Goal: Task Accomplishment & Management: Complete application form

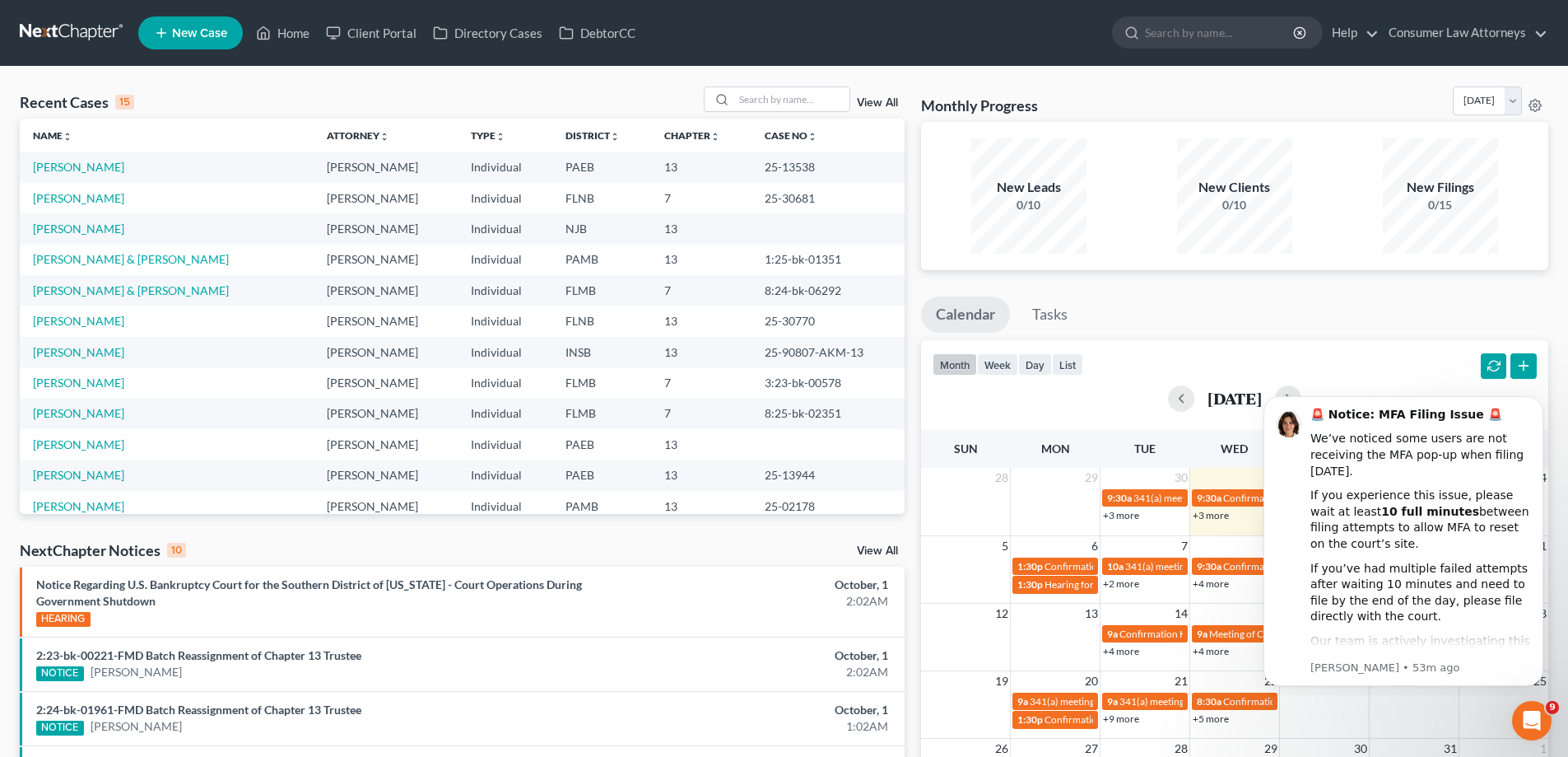
click at [894, 101] on link "View All" at bounding box center [877, 102] width 41 height 11
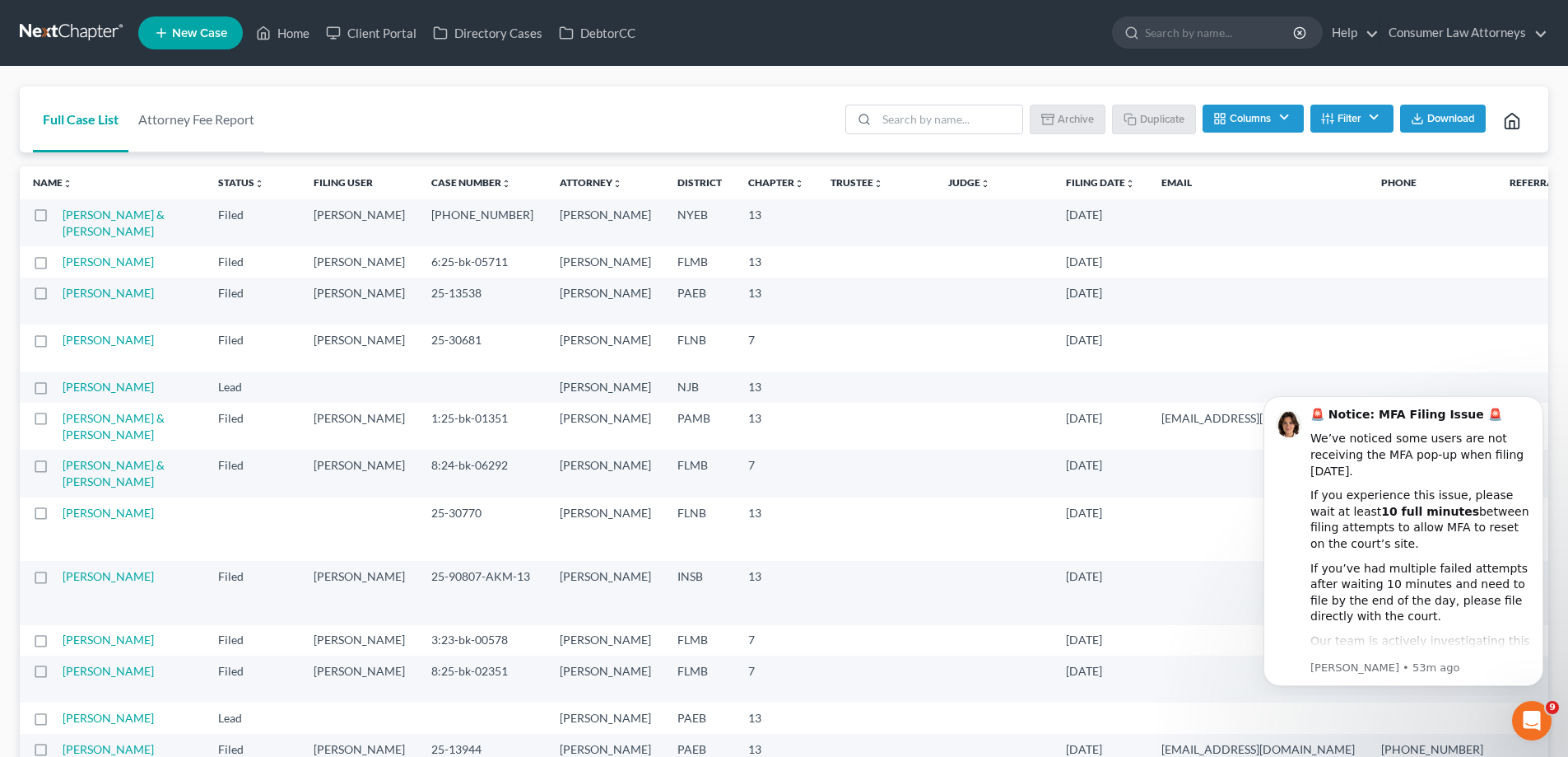
click at [1066, 183] on link "Filing Date unfold_more expand_more expand_less" at bounding box center [1100, 182] width 69 height 12
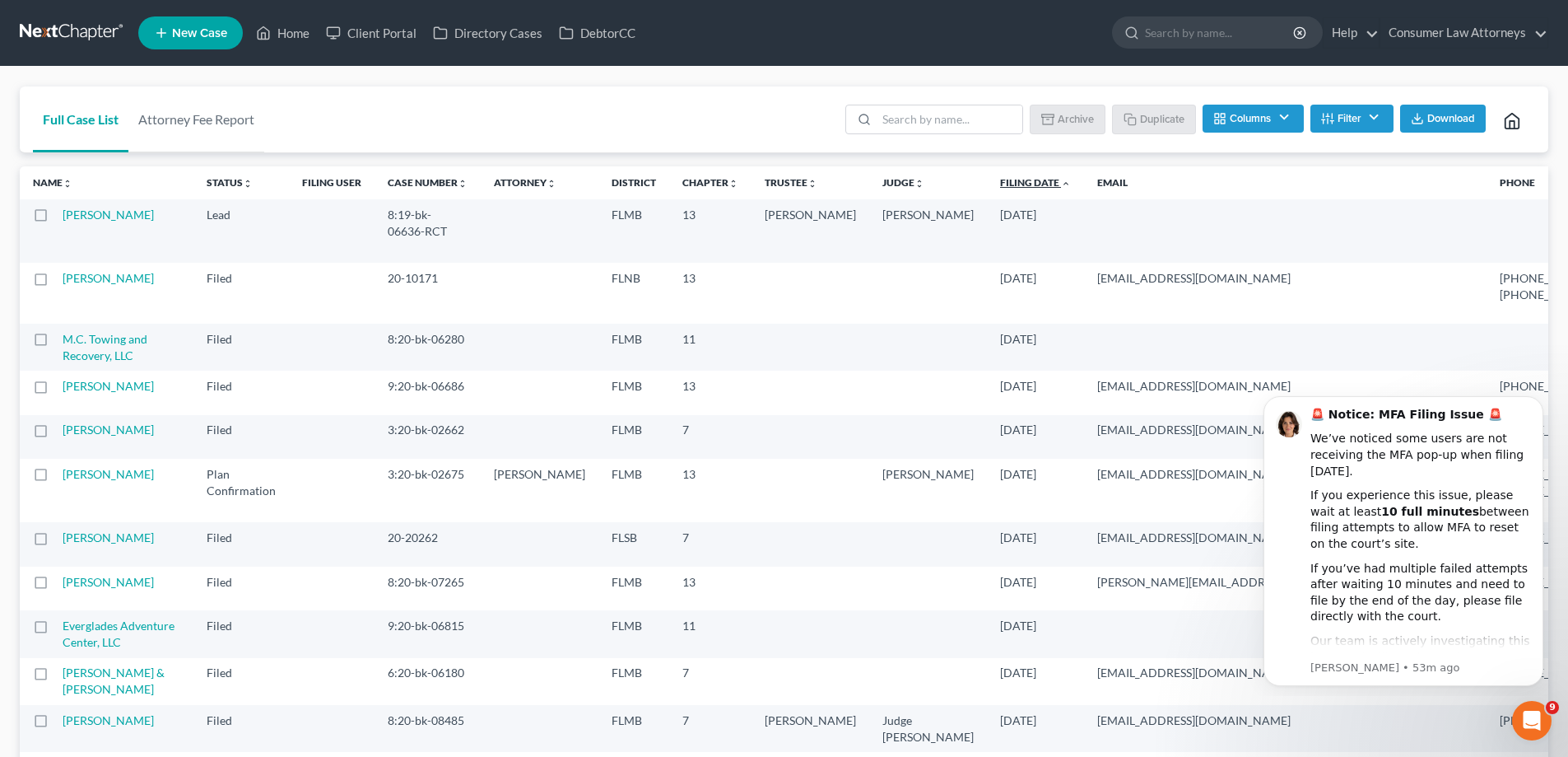
click at [1001, 186] on link "Filing Date unfold_more expand_more expand_less" at bounding box center [1036, 182] width 71 height 12
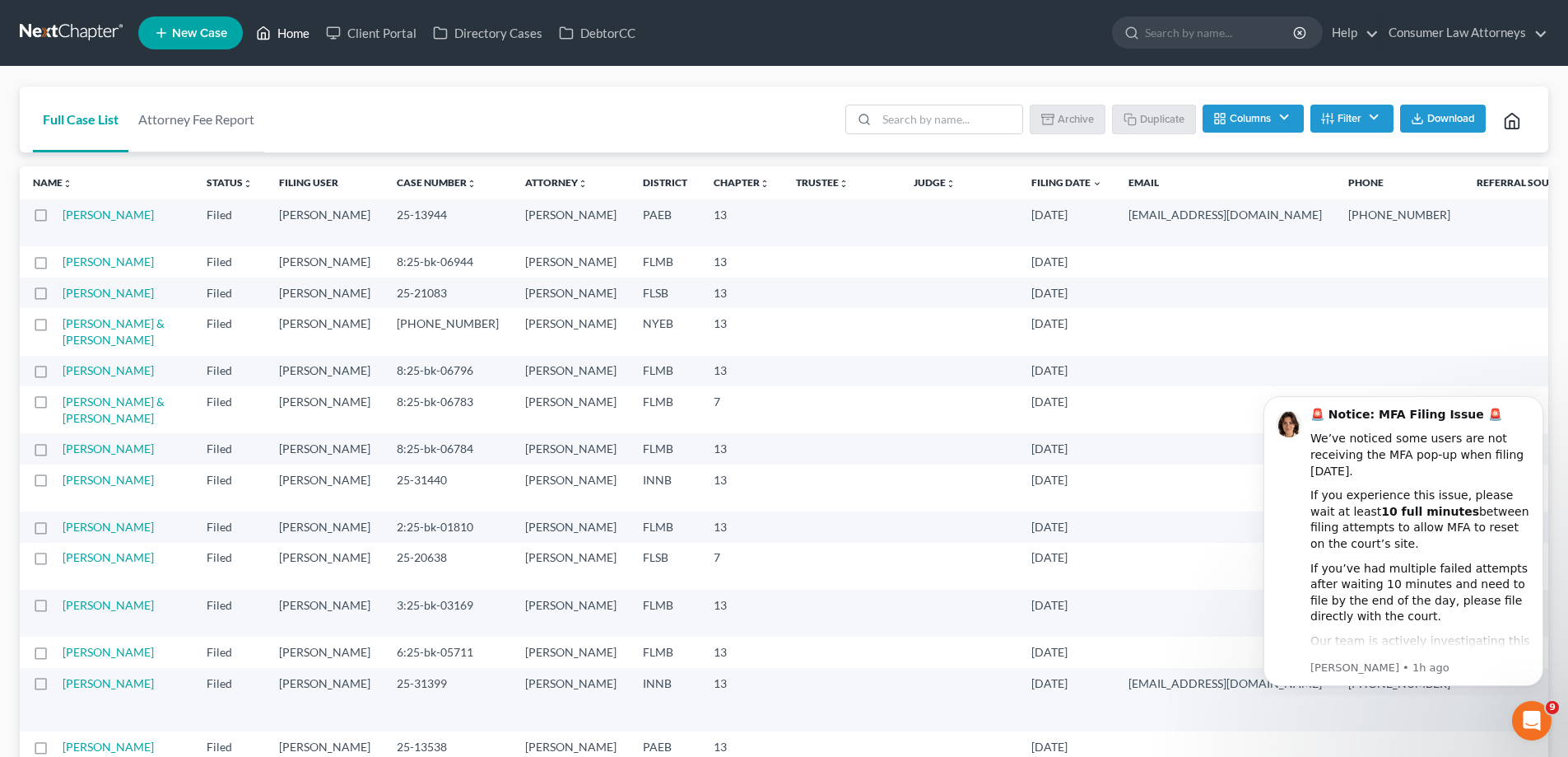
click at [294, 33] on link "Home" at bounding box center [282, 33] width 70 height 30
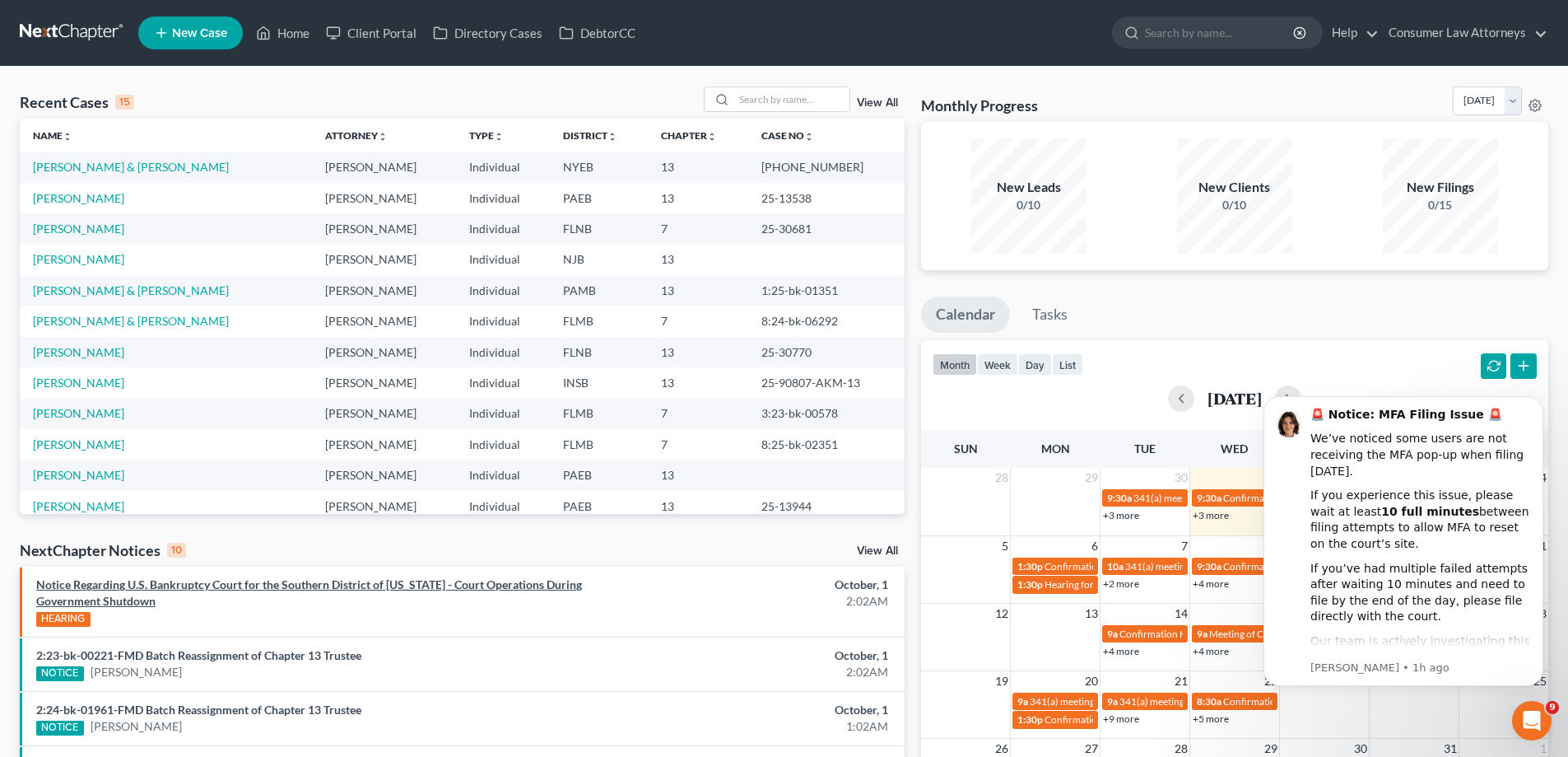
click at [115, 581] on link "Notice Regarding U.S. Bankruptcy Court for the Southern District of [US_STATE] …" at bounding box center [309, 593] width 546 height 31
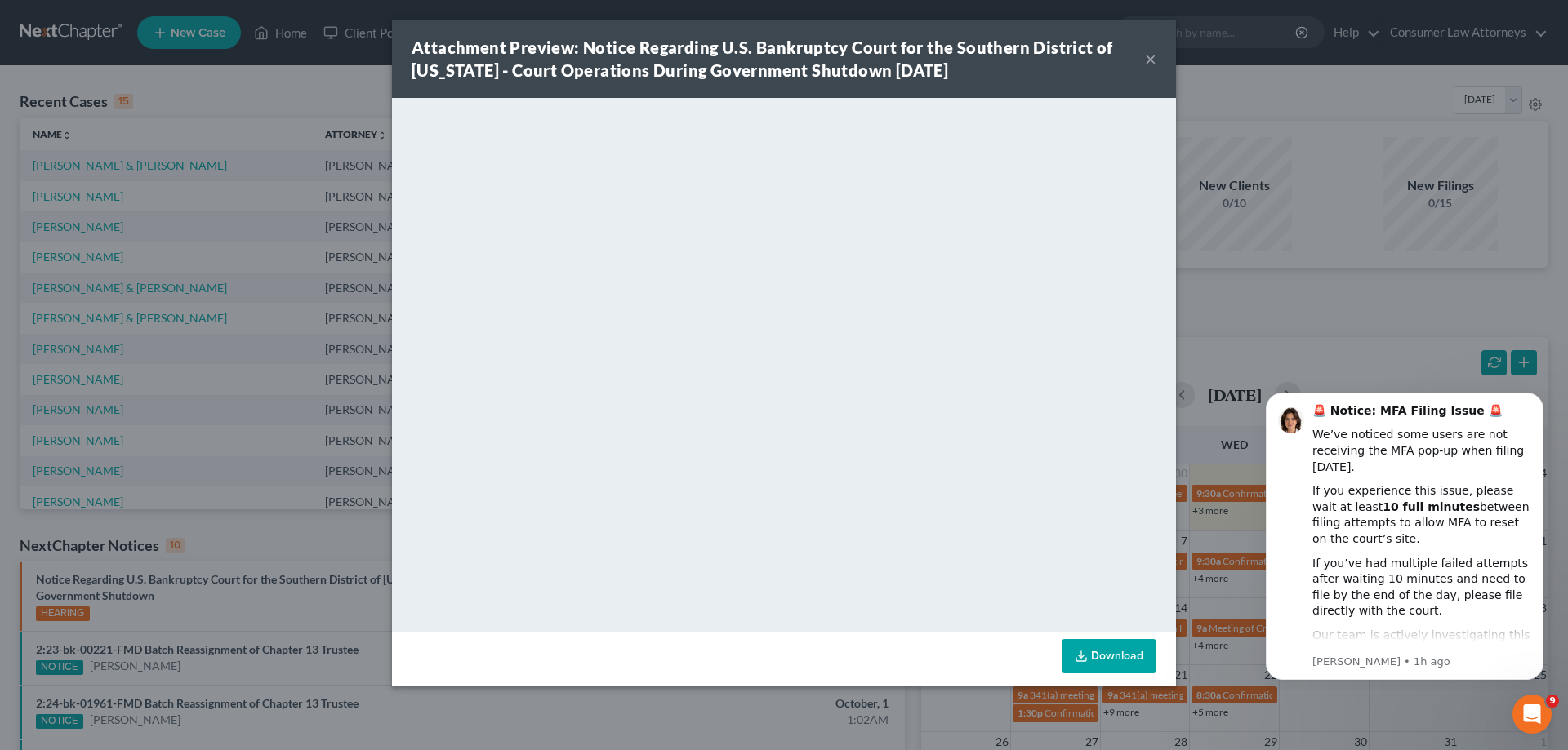
drag, startPoint x: 1153, startPoint y: 59, endPoint x: 1161, endPoint y: 72, distance: 15.3
click at [1153, 59] on button "×" at bounding box center [1149, 59] width 11 height 20
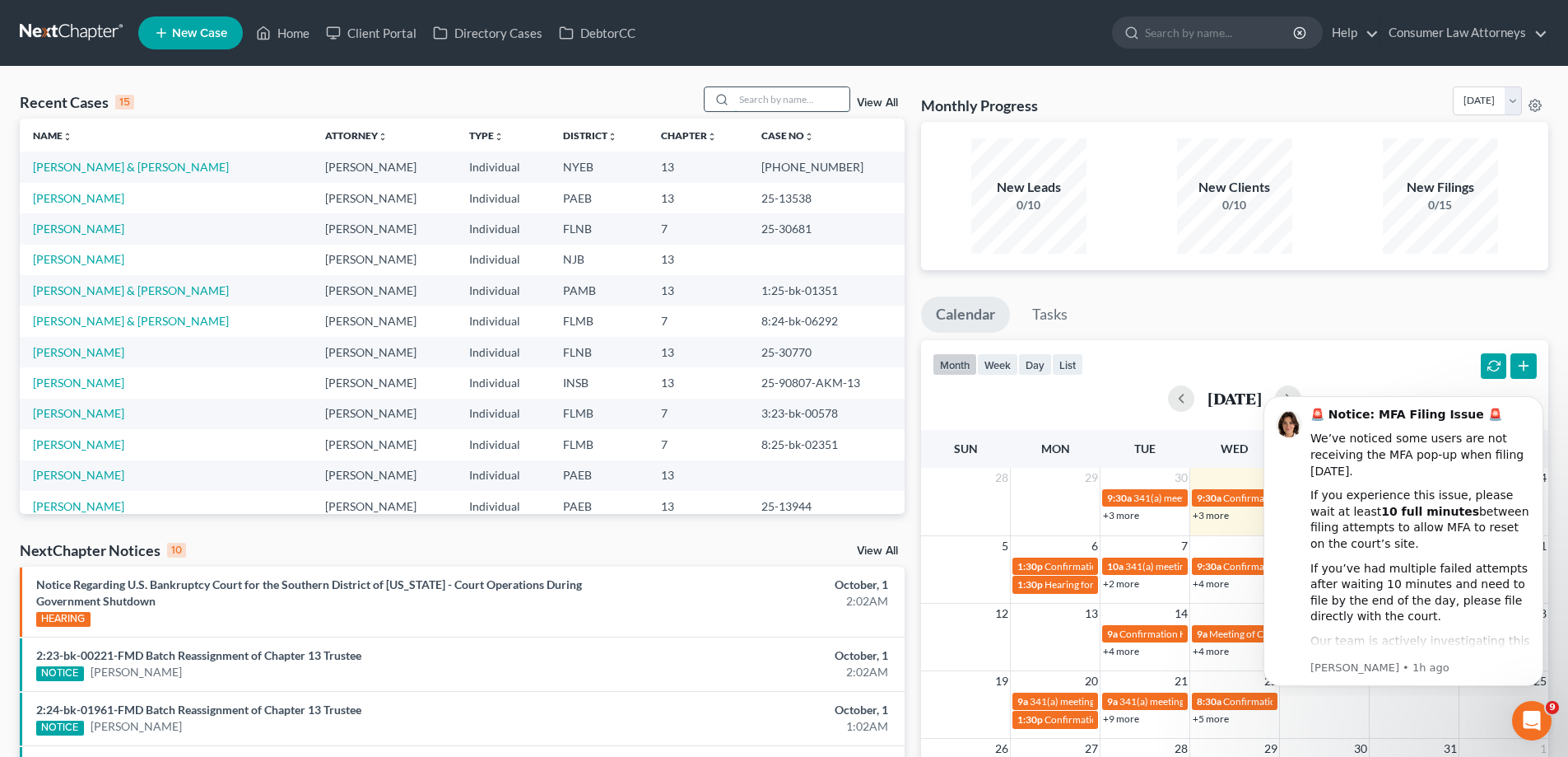
click at [771, 110] on input "search" at bounding box center [792, 99] width 116 height 24
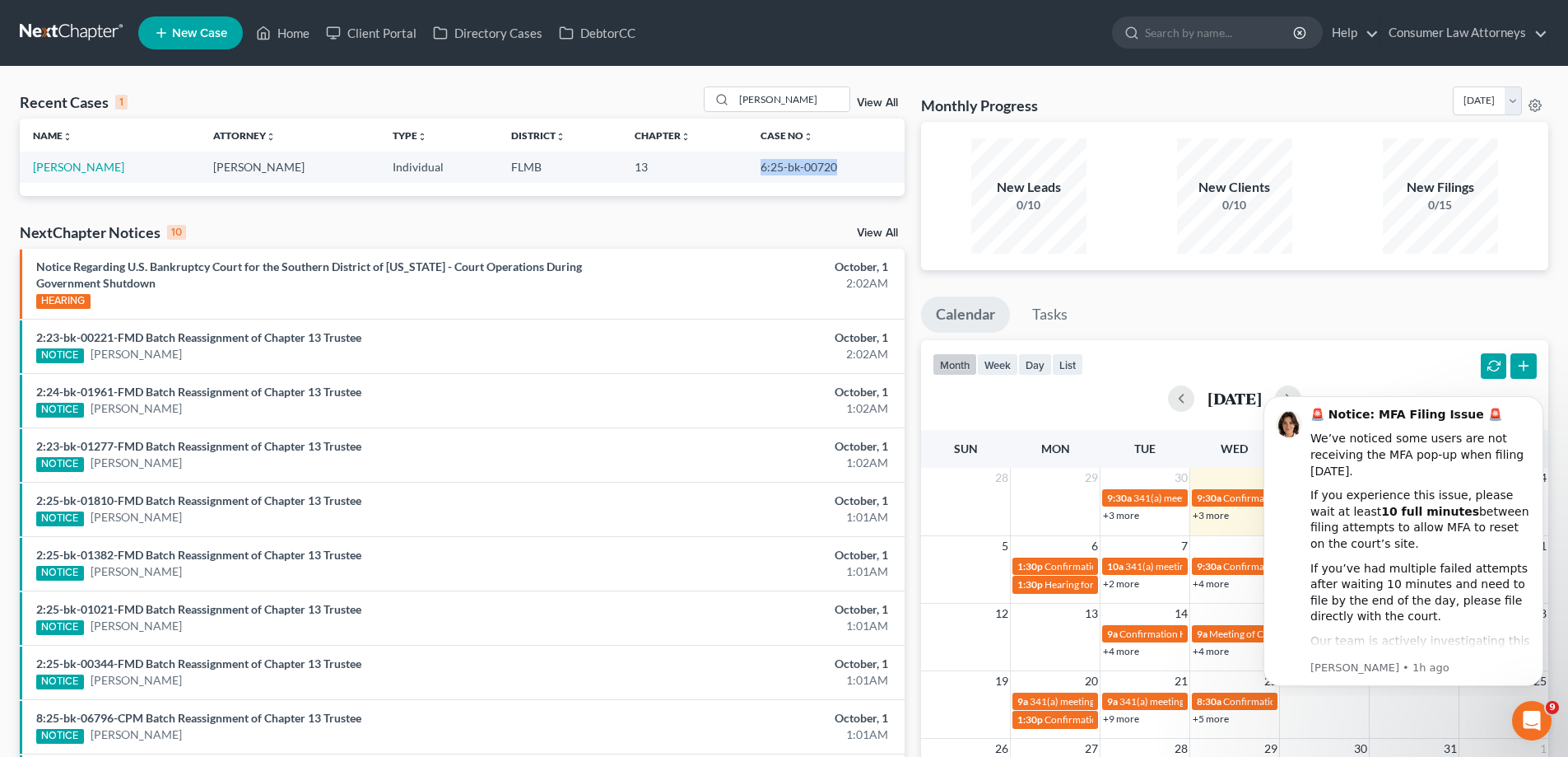
drag, startPoint x: 832, startPoint y: 164, endPoint x: 758, endPoint y: 173, distance: 74.5
click at [758, 173] on td "6:25-bk-00720" at bounding box center [826, 167] width 157 height 31
copy td "6:25-bk-00720"
drag, startPoint x: 805, startPoint y: 101, endPoint x: 685, endPoint y: 108, distance: 120.2
click at [690, 106] on div "Recent Cases 1 [PERSON_NAME] View All" at bounding box center [462, 103] width 885 height 33
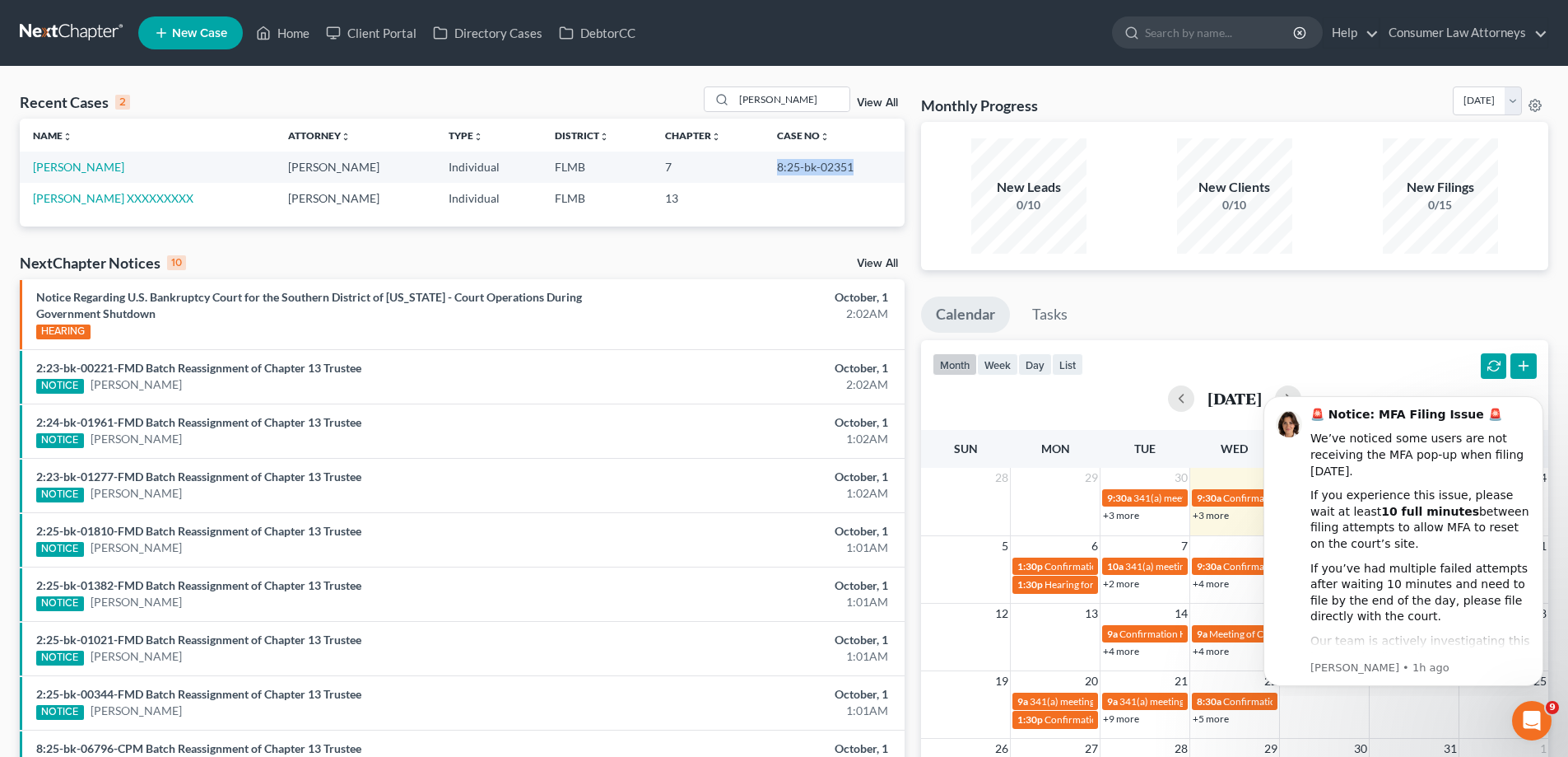
drag, startPoint x: 862, startPoint y: 165, endPoint x: 750, endPoint y: 165, distance: 112.0
click at [750, 165] on tr "[PERSON_NAME] [PERSON_NAME] Individual FLMB 7 8:25-bk-02351" at bounding box center [462, 167] width 885 height 31
copy tr "8:25-bk-02351"
click at [913, 179] on div "Monthly Progress Bankruptcy Bankruptcy [DATE] [DATE] [DATE] [DATE] [DATE] [DATE…" at bounding box center [1235, 494] width 644 height 815
click at [826, 110] on input "[PERSON_NAME]" at bounding box center [792, 99] width 116 height 24
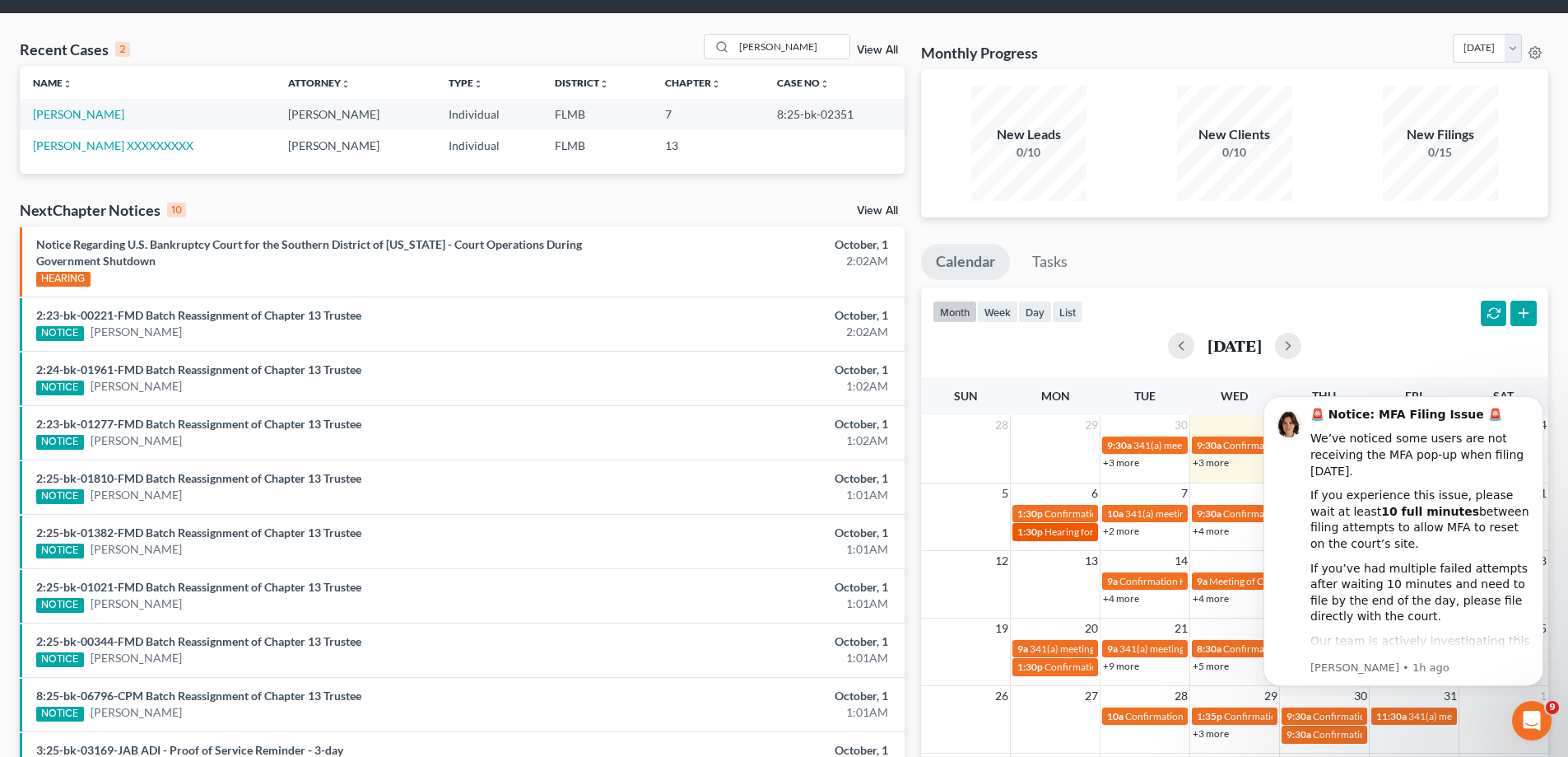
scroll to position [82, 0]
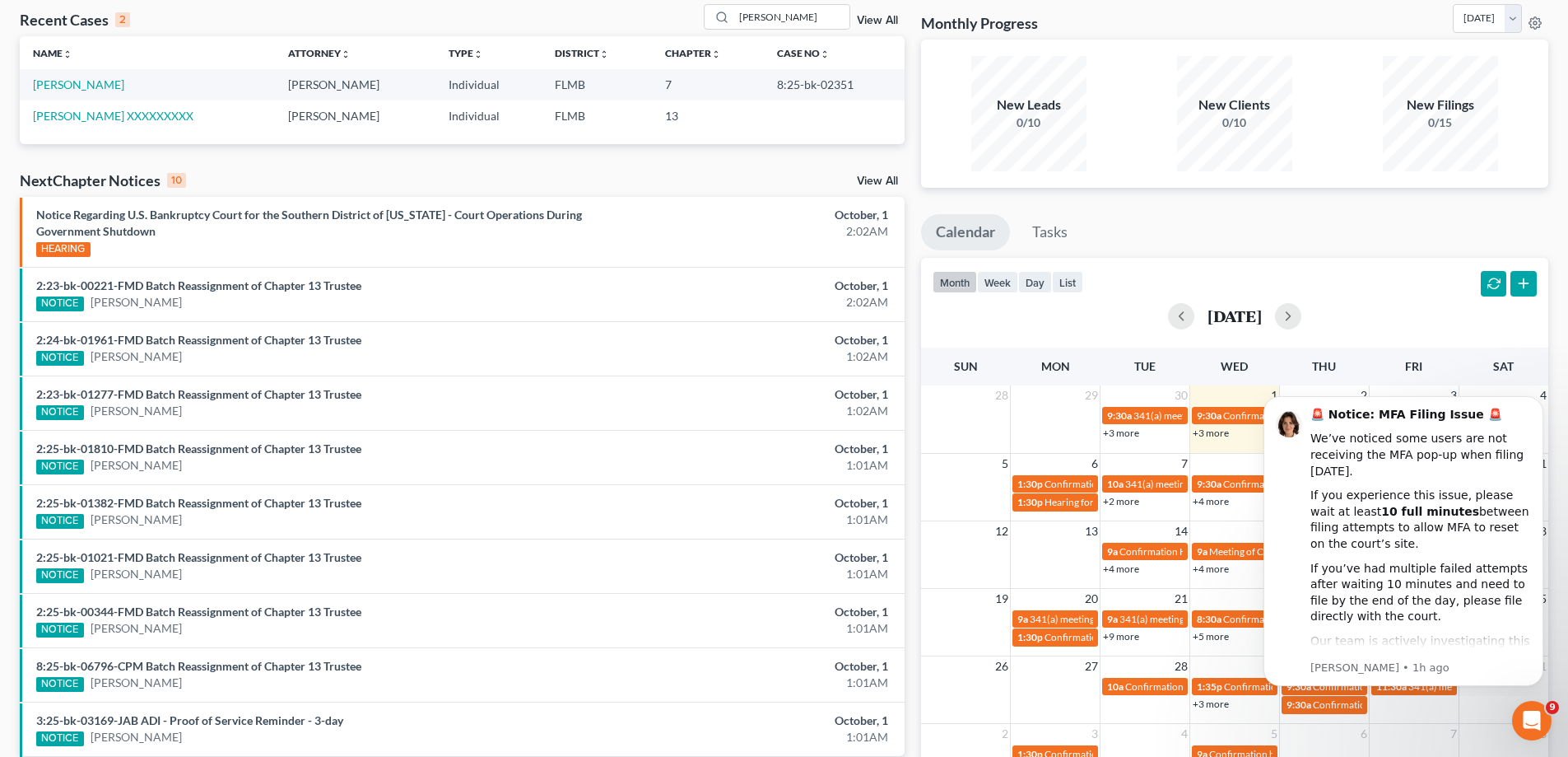
click at [1209, 433] on link "+3 more" at bounding box center [1211, 432] width 36 height 12
click at [1535, 402] on icon "Dismiss notification" at bounding box center [1539, 401] width 9 height 9
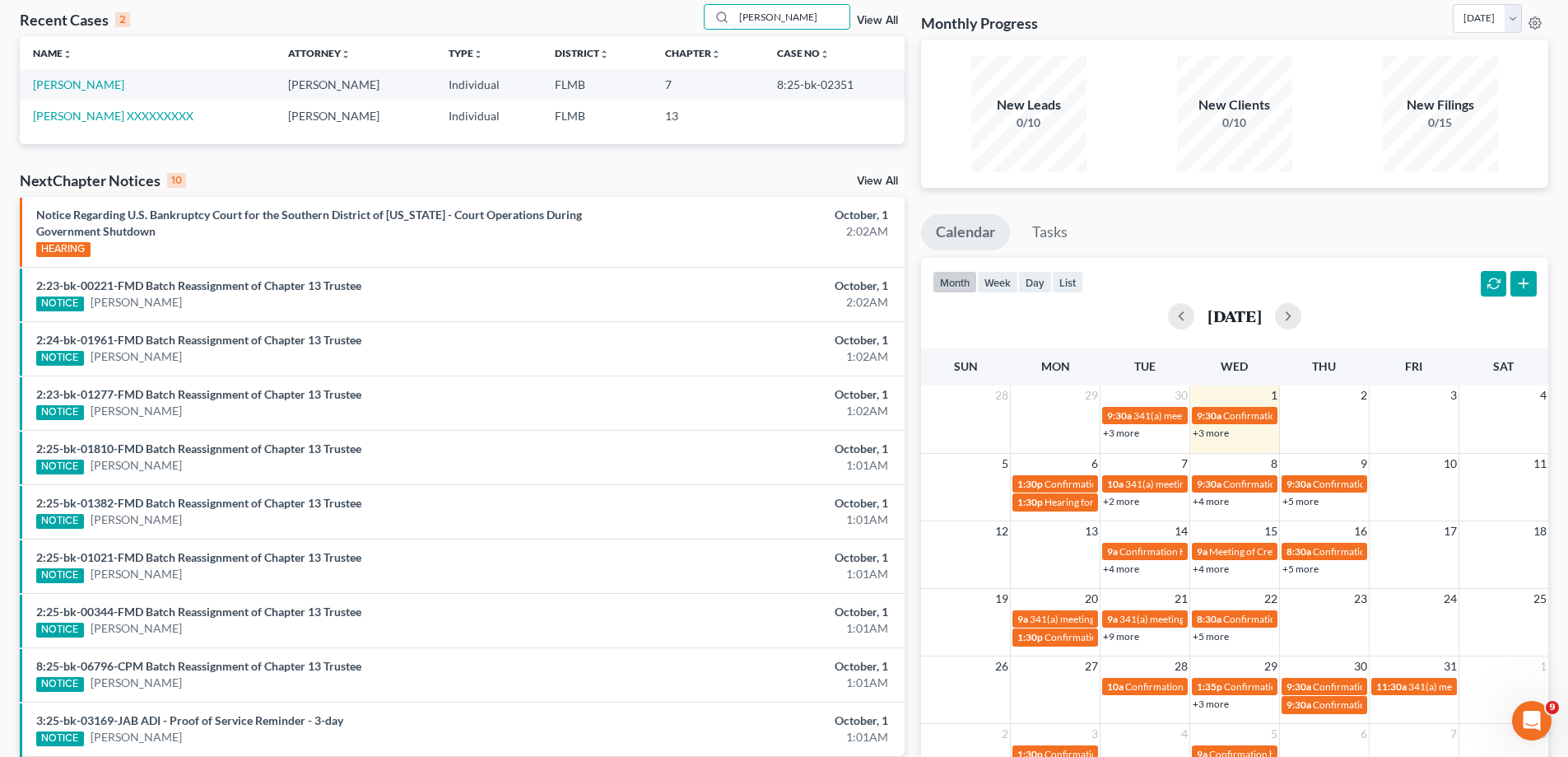
drag, startPoint x: 823, startPoint y: 26, endPoint x: 654, endPoint y: 23, distance: 169.0
click at [654, 23] on div "Recent Cases 2 [PERSON_NAME] View All" at bounding box center [462, 21] width 885 height 33
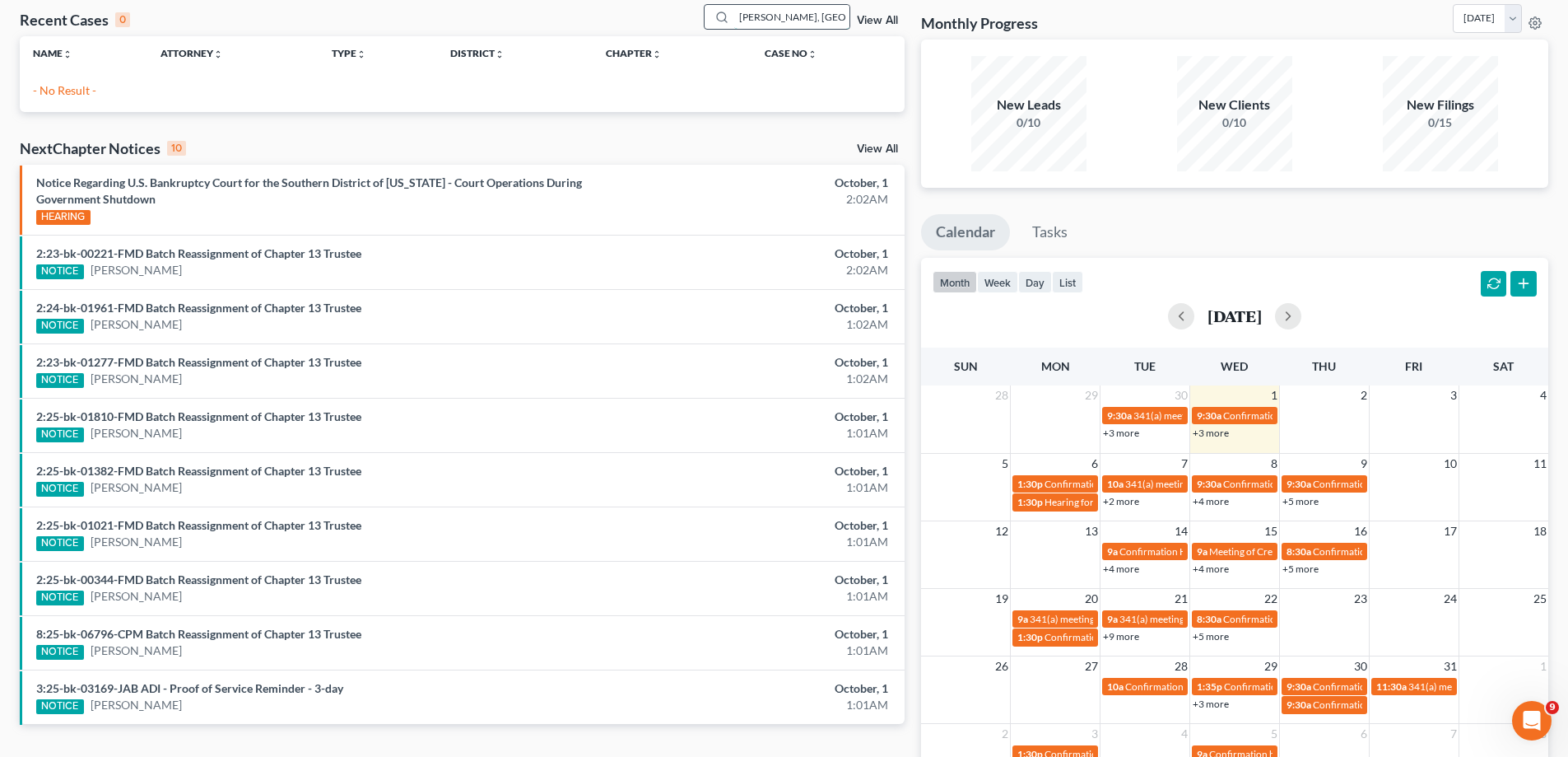
drag, startPoint x: 823, startPoint y: 20, endPoint x: 720, endPoint y: 29, distance: 103.4
click at [730, 29] on div "[PERSON_NAME], [GEOGRAPHIC_DATA]" at bounding box center [776, 17] width 146 height 26
type input "[PERSON_NAME], M"
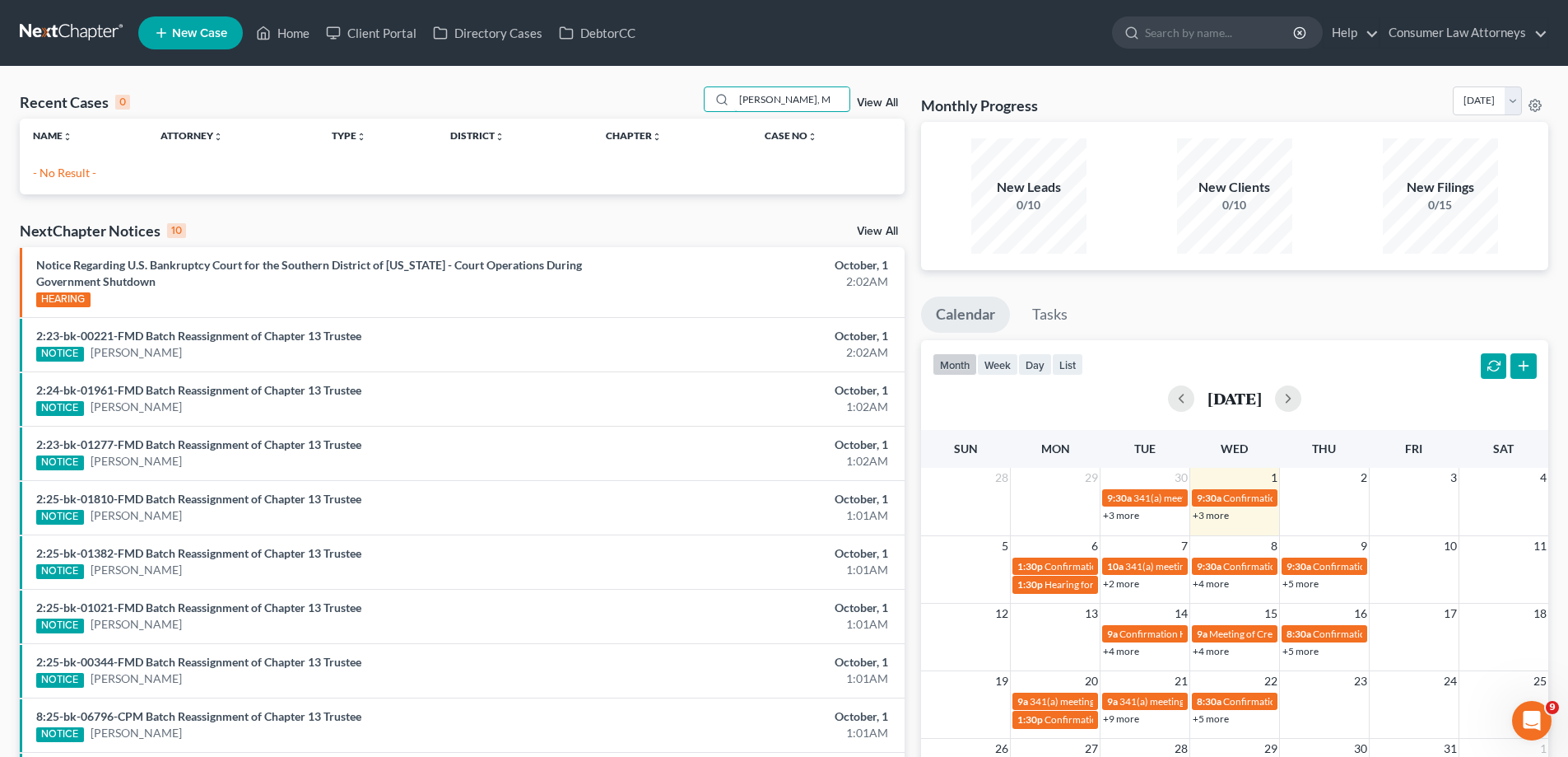
drag, startPoint x: 811, startPoint y: 107, endPoint x: 702, endPoint y: 105, distance: 109.0
click at [702, 105] on div "Recent Cases 0 [PERSON_NAME], M View All" at bounding box center [462, 103] width 885 height 33
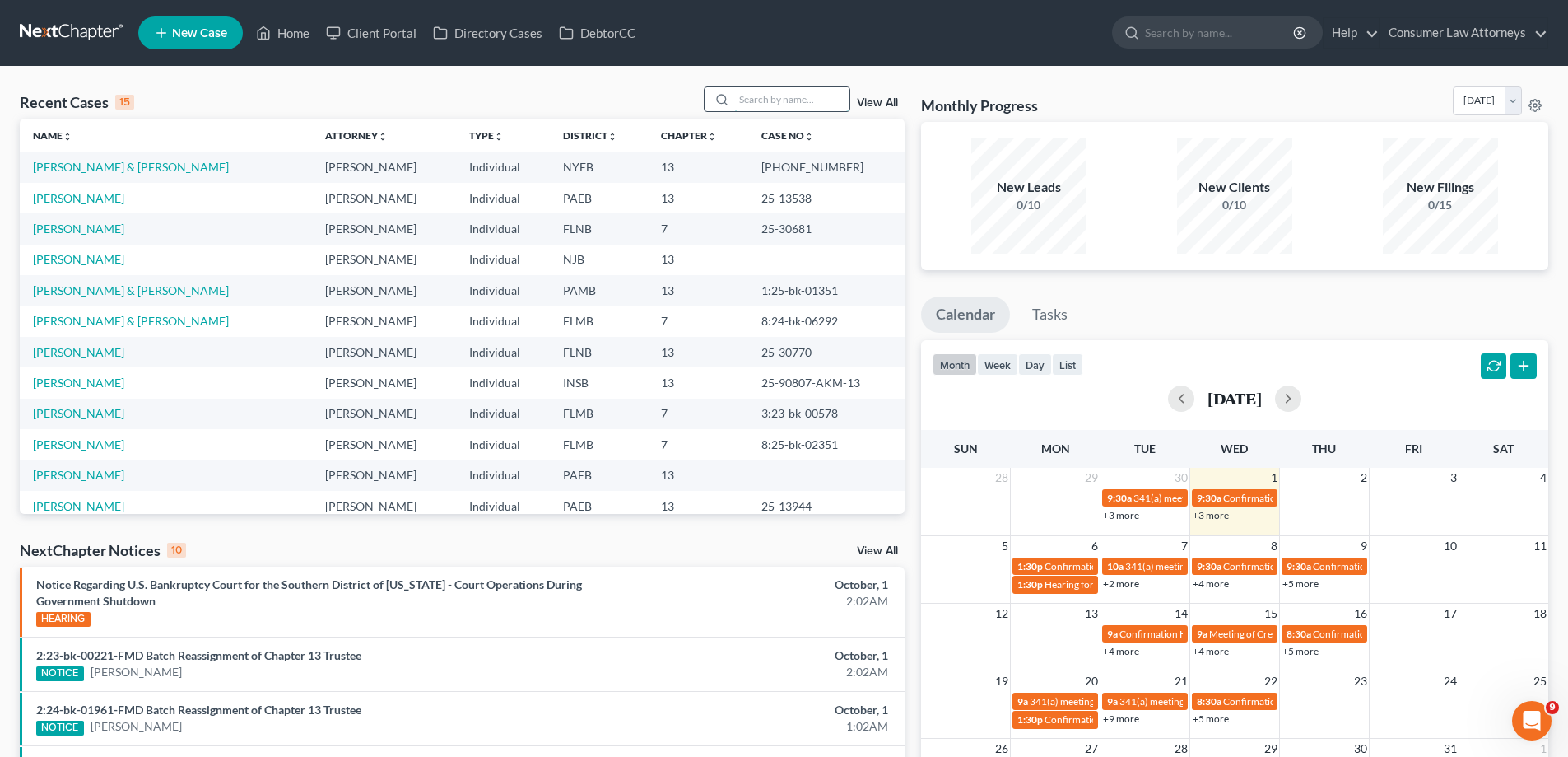
click at [745, 106] on input "search" at bounding box center [792, 99] width 116 height 24
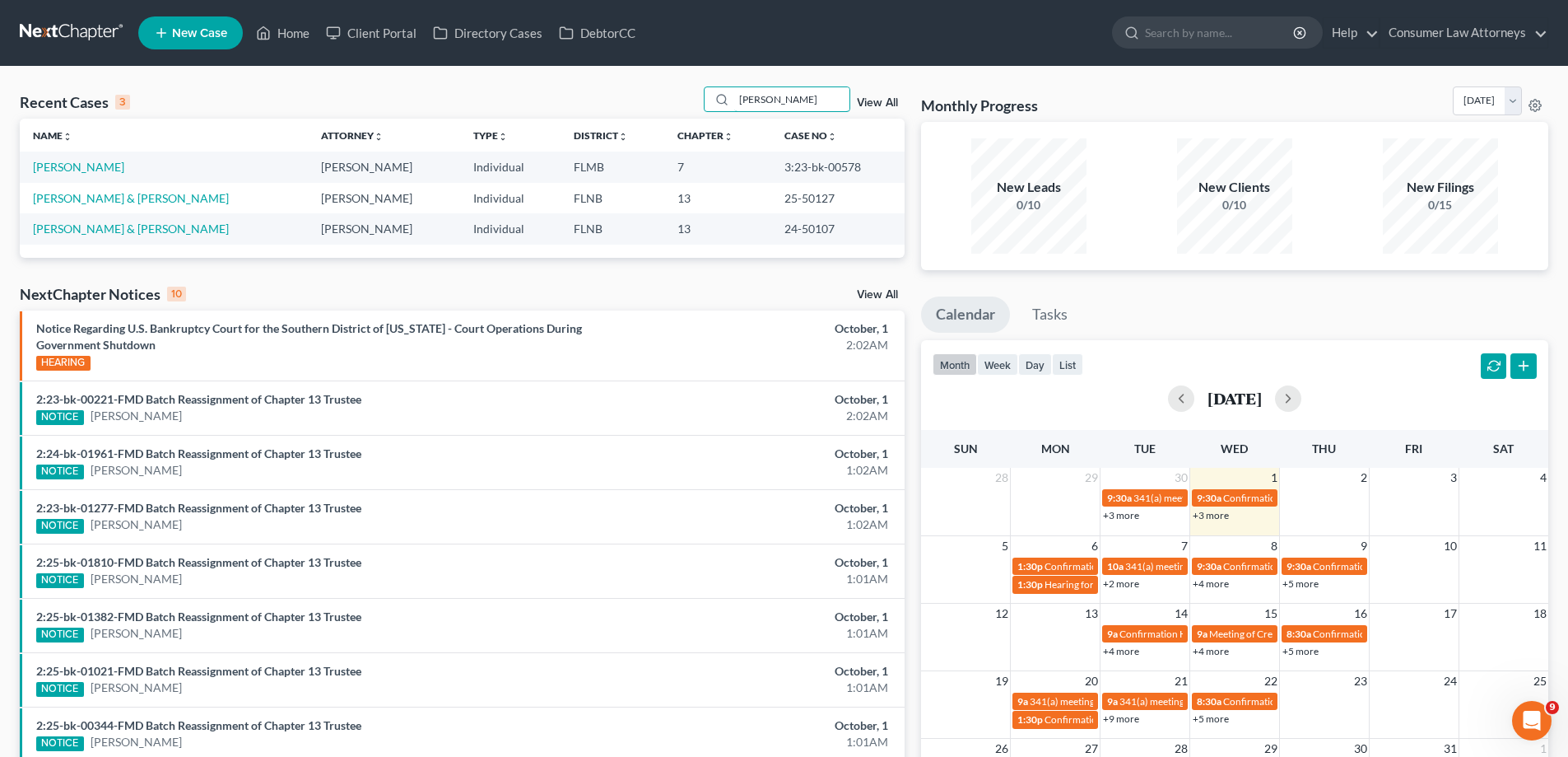
type input "[PERSON_NAME]"
drag, startPoint x: 849, startPoint y: 167, endPoint x: 771, endPoint y: 167, distance: 78.0
click at [771, 167] on td "3:23-bk-00578" at bounding box center [838, 167] width 134 height 31
copy td "3:23-bk-00578"
click at [69, 171] on link "[PERSON_NAME]" at bounding box center [78, 167] width 92 height 14
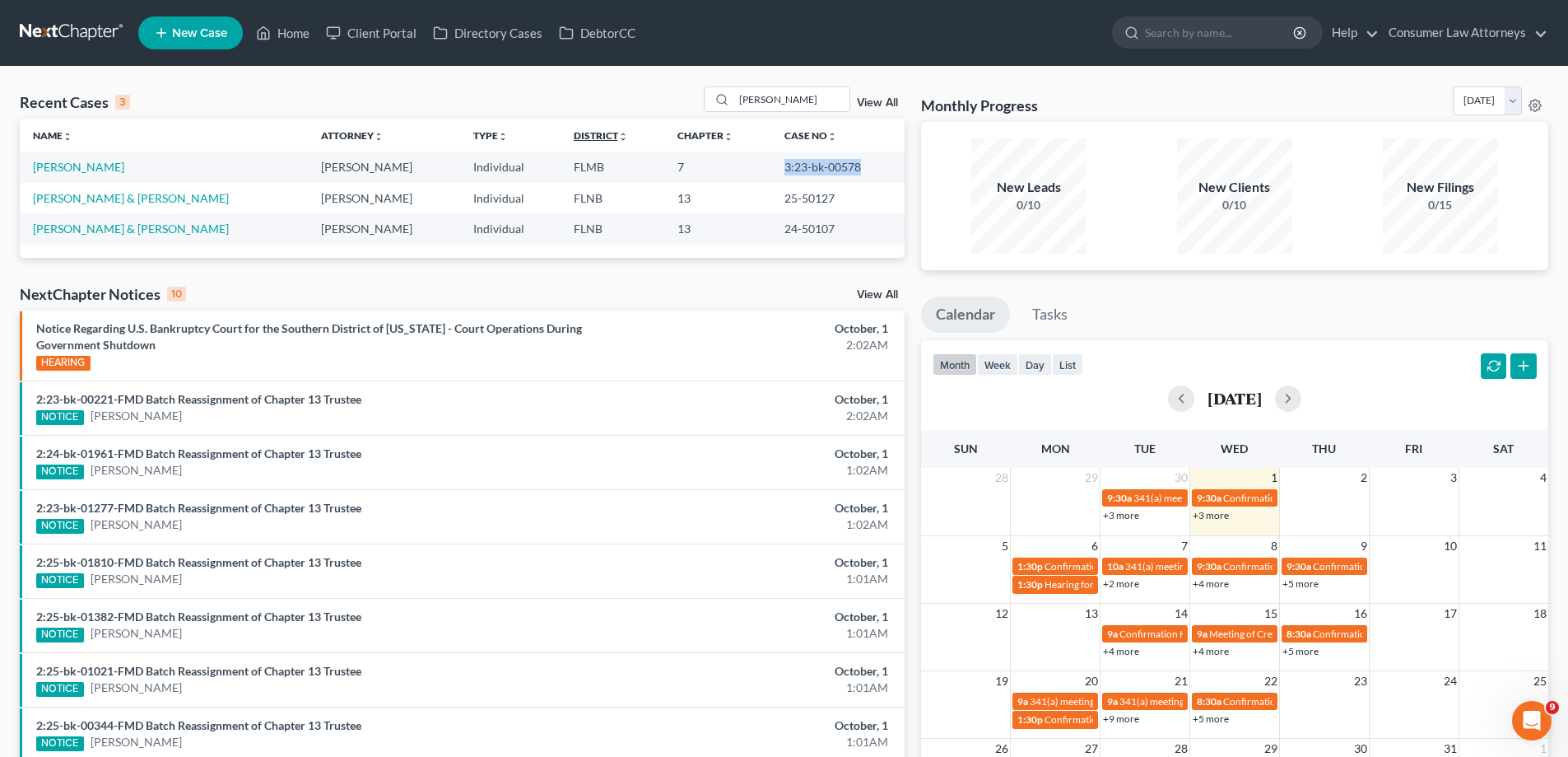
select select "12"
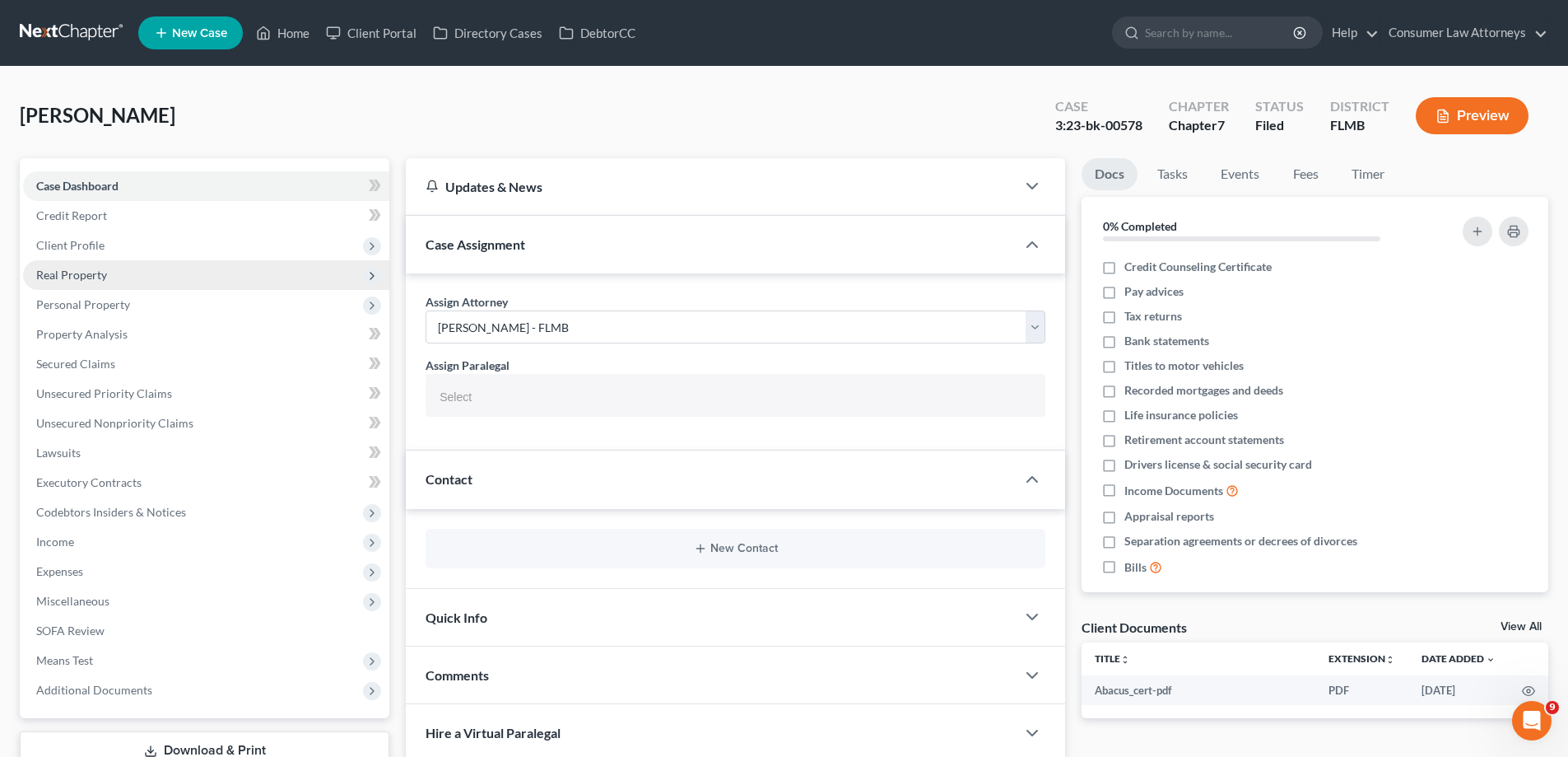
select select
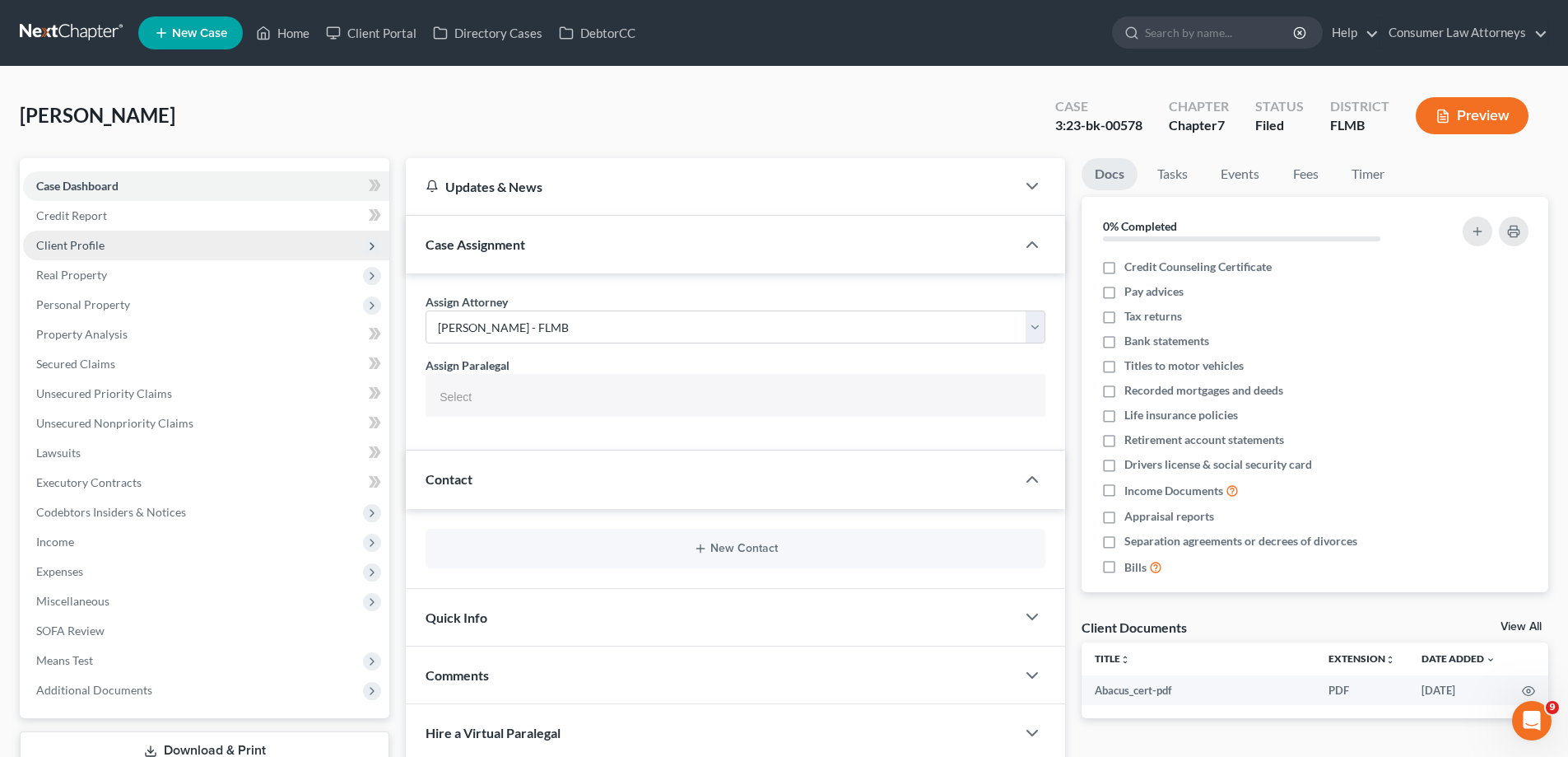
click at [75, 247] on span "Client Profile" at bounding box center [70, 245] width 68 height 14
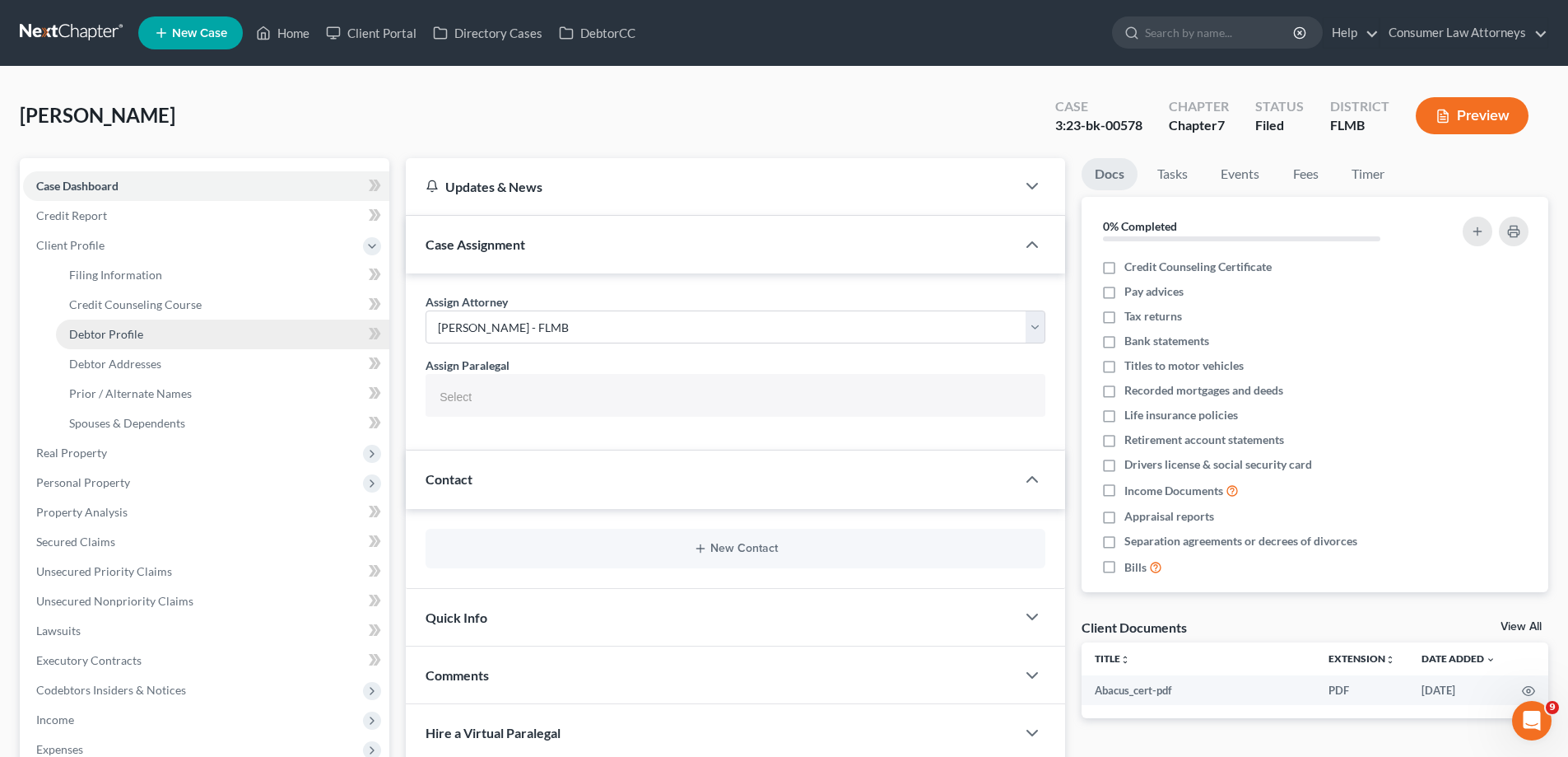
click at [116, 334] on span "Debtor Profile" at bounding box center [106, 334] width 74 height 14
select select "1"
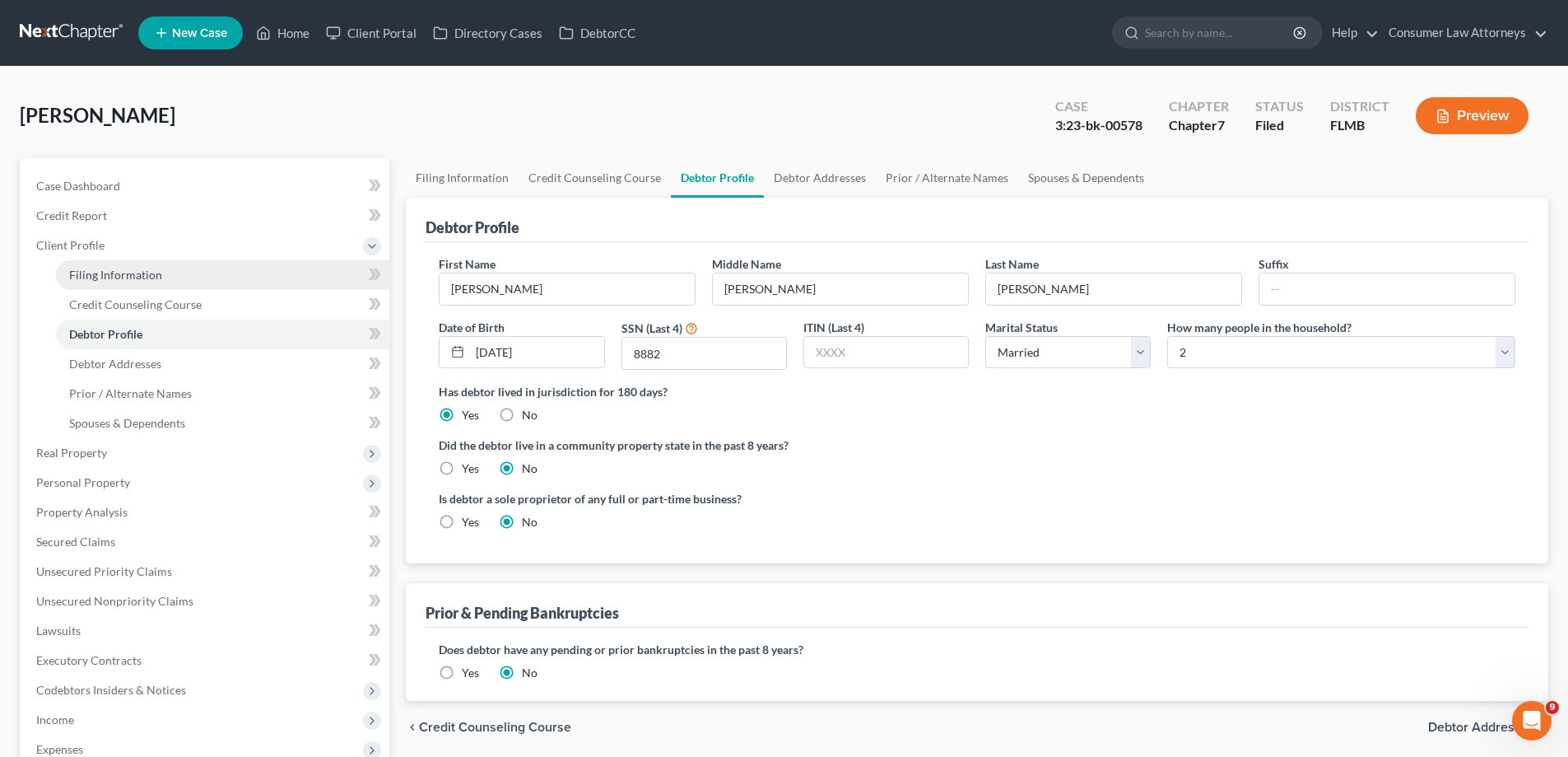
click at [114, 274] on span "Filing Information" at bounding box center [116, 275] width 93 height 14
select select "1"
select select "0"
select select "15"
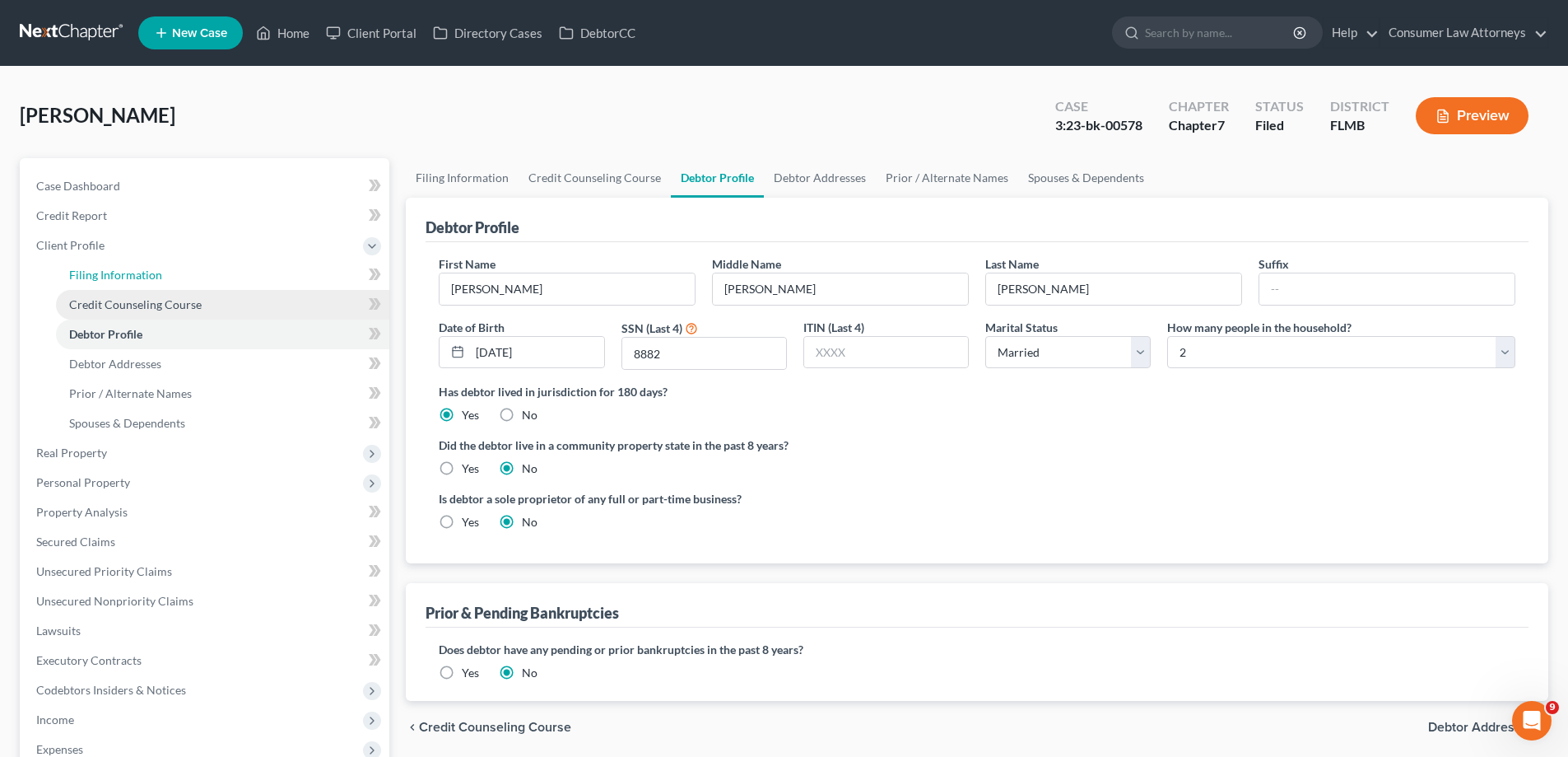
select select "12"
select select "9"
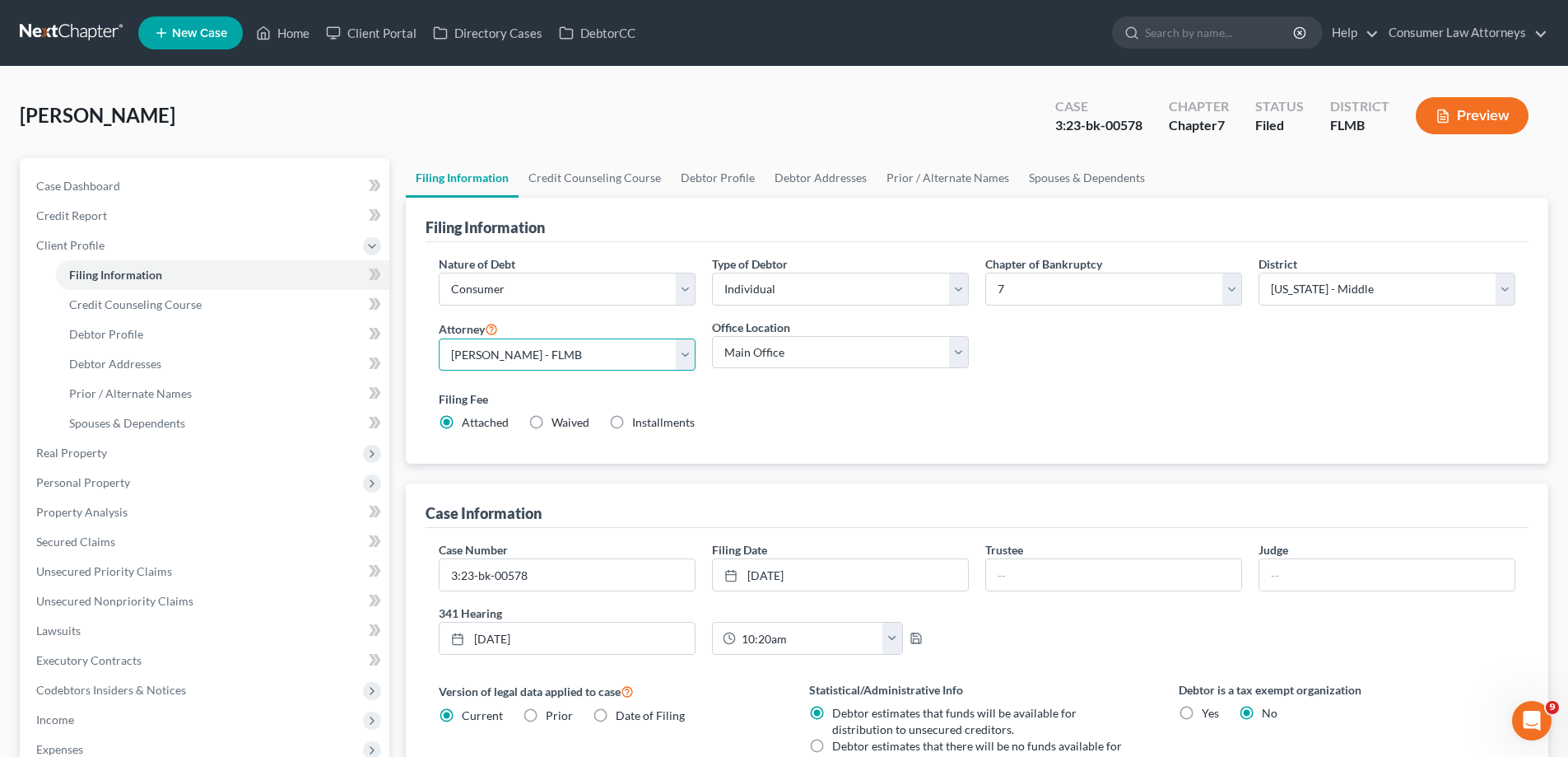
click at [645, 355] on select "Select [PERSON_NAME] - FLMB [PERSON_NAME] [PERSON_NAME] [PERSON_NAME] - ILNB [P…" at bounding box center [567, 355] width 257 height 33
select select "0"
click at [439, 338] on select "Select [PERSON_NAME] - FLMB [PERSON_NAME] [PERSON_NAME] [PERSON_NAME] - ILNB [P…" at bounding box center [567, 355] width 257 height 33
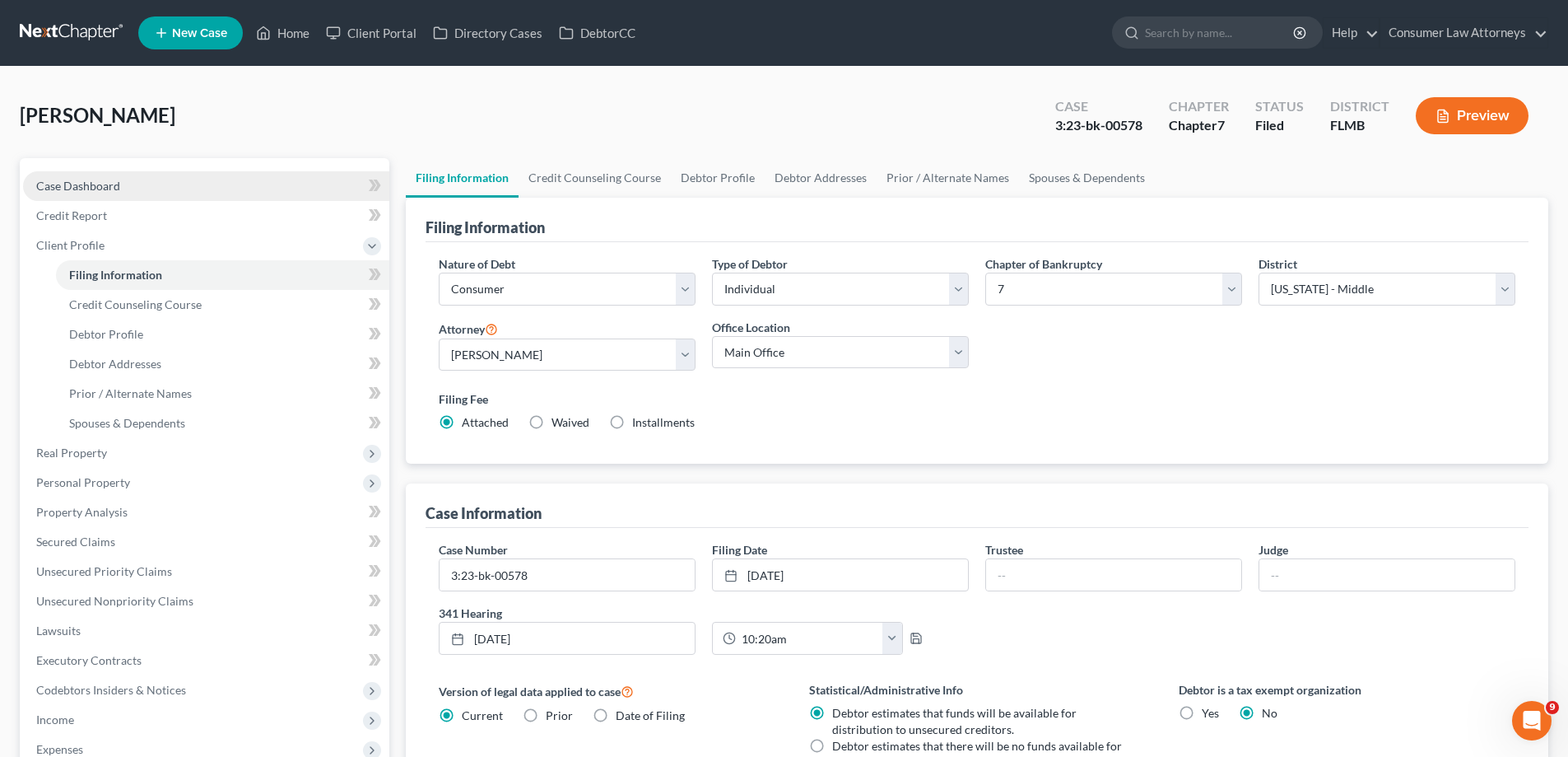
click at [84, 192] on span "Case Dashboard" at bounding box center [78, 186] width 84 height 14
select select "0"
select select
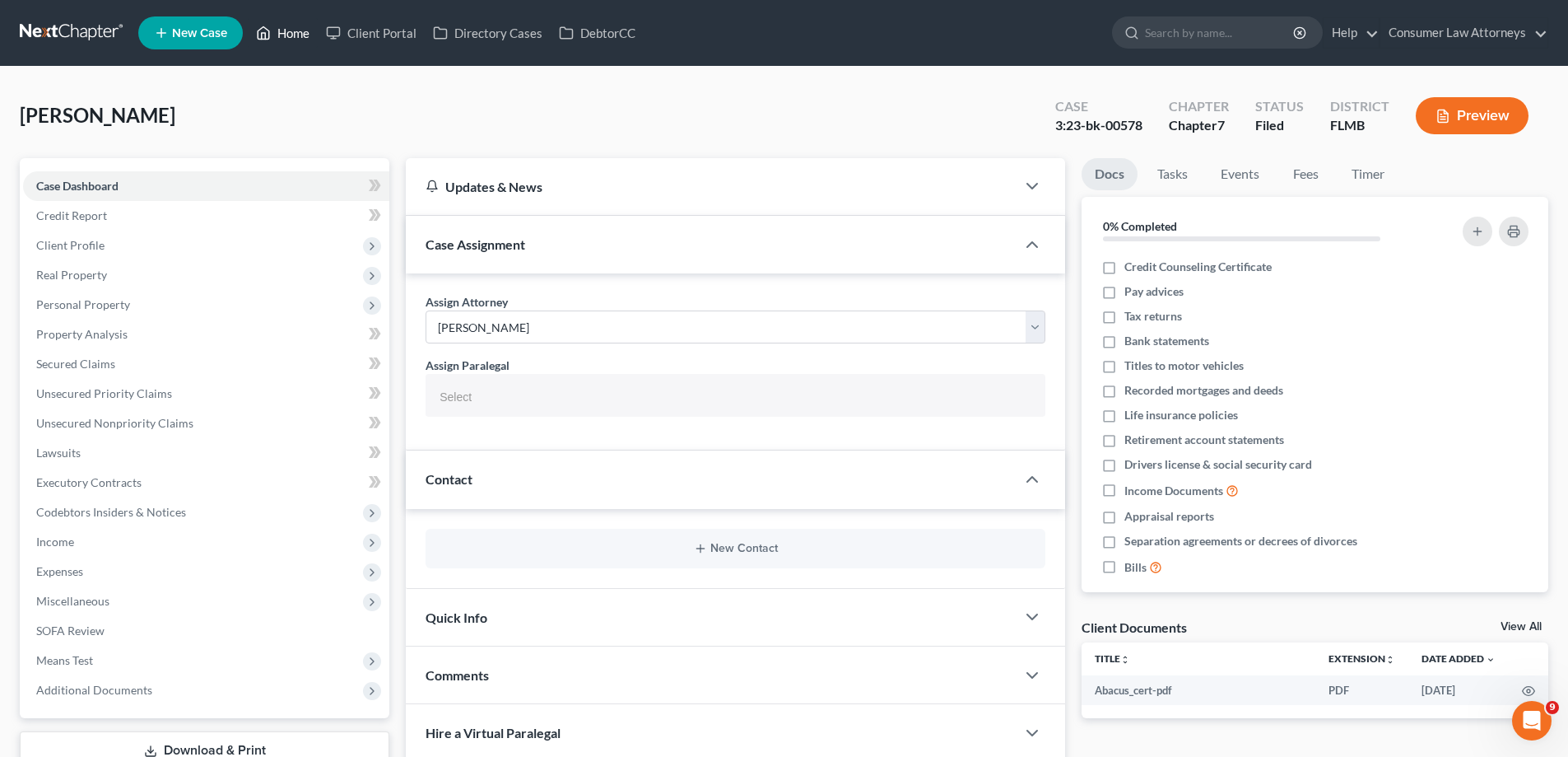
click at [283, 35] on link "Home" at bounding box center [282, 33] width 70 height 30
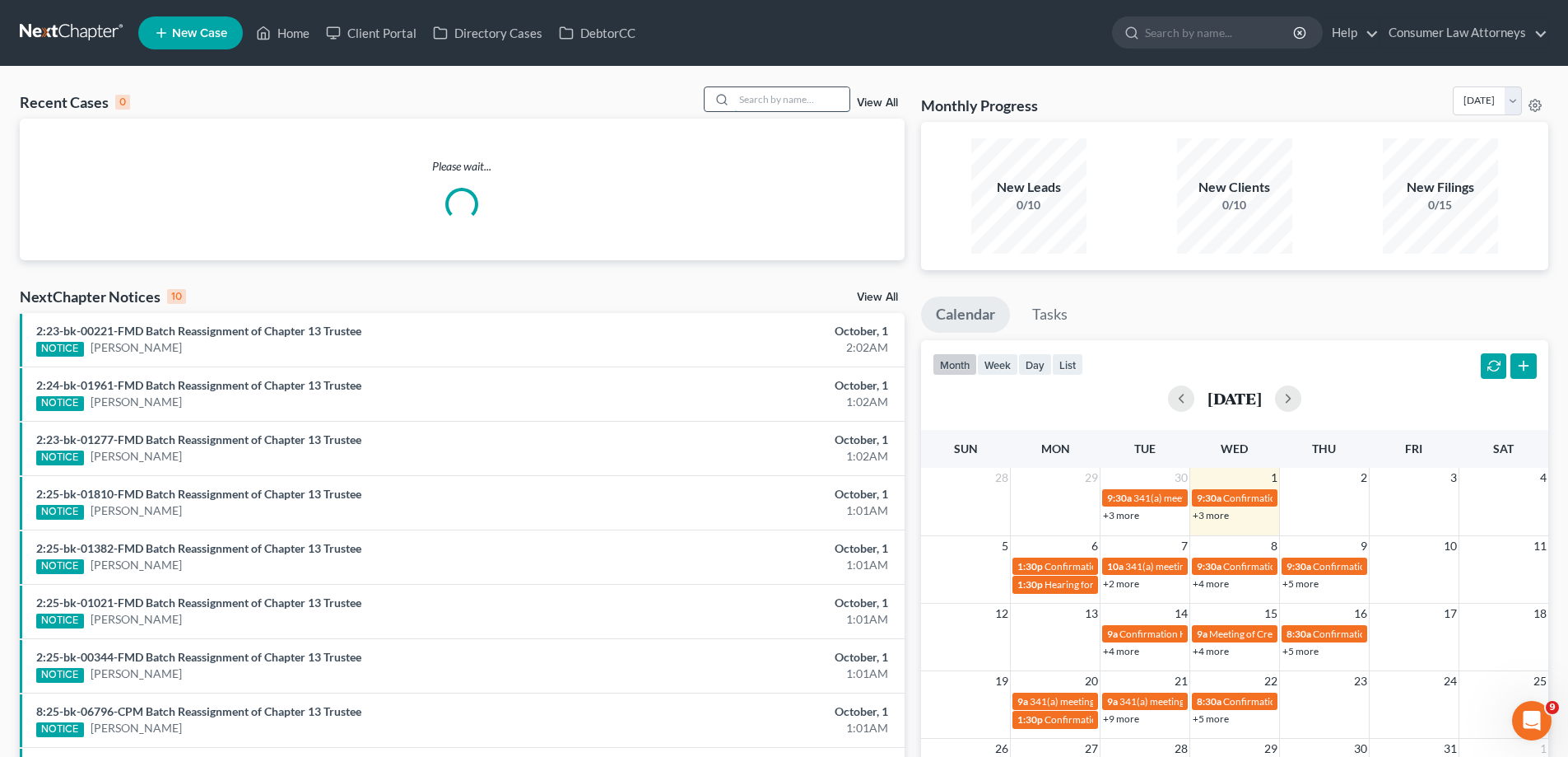
click at [742, 101] on input "search" at bounding box center [792, 99] width 116 height 24
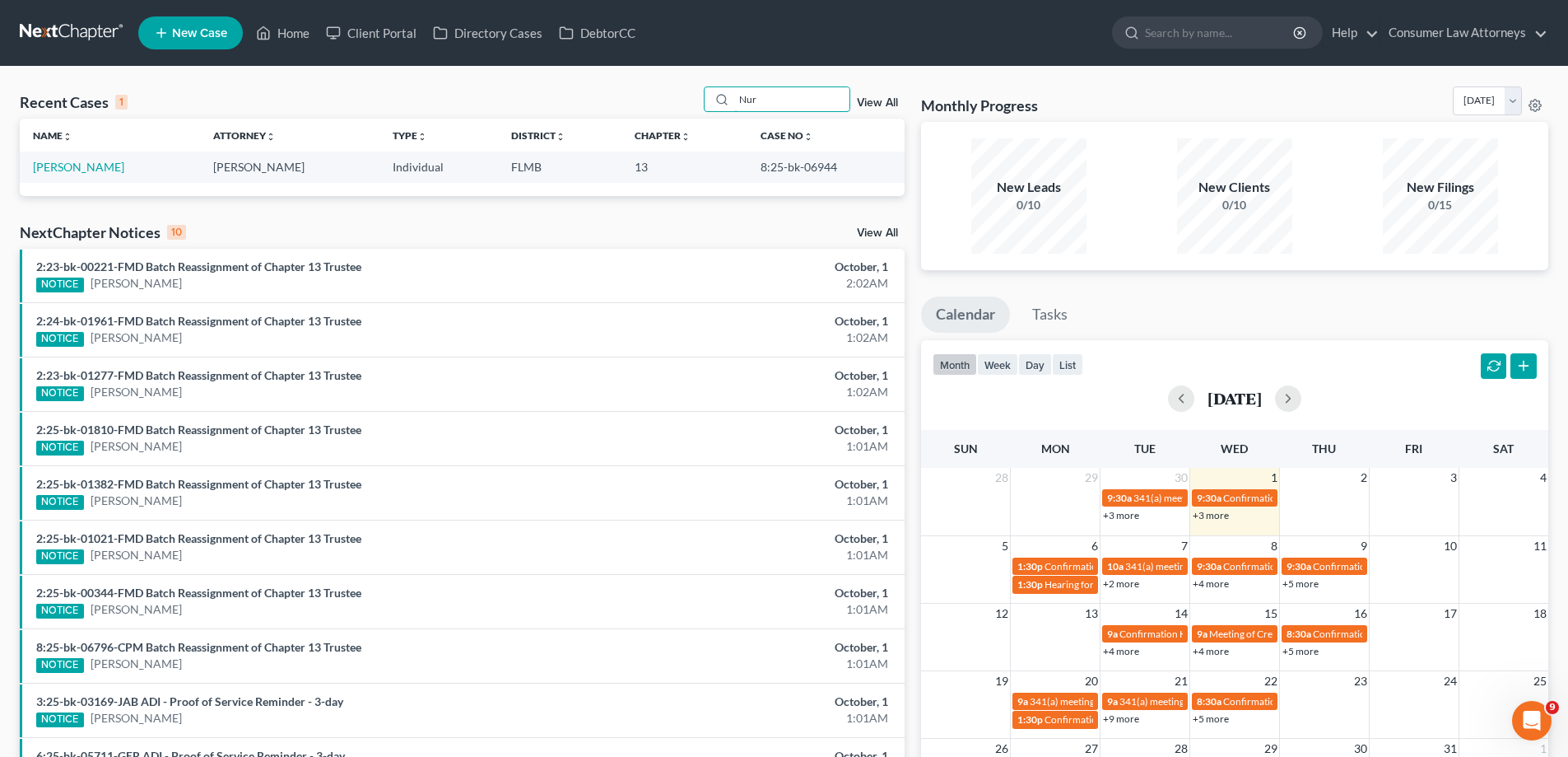
type input "Nur"
drag, startPoint x: 837, startPoint y: 166, endPoint x: 750, endPoint y: 166, distance: 87.0
click at [750, 166] on td "8:25-bk-06944" at bounding box center [826, 167] width 157 height 31
copy td "8:25-bk-06944"
click at [805, 80] on div "Recent Cases 1 Nur View All Name unfold_more expand_more expand_less Attorney u…" at bounding box center [784, 494] width 1568 height 855
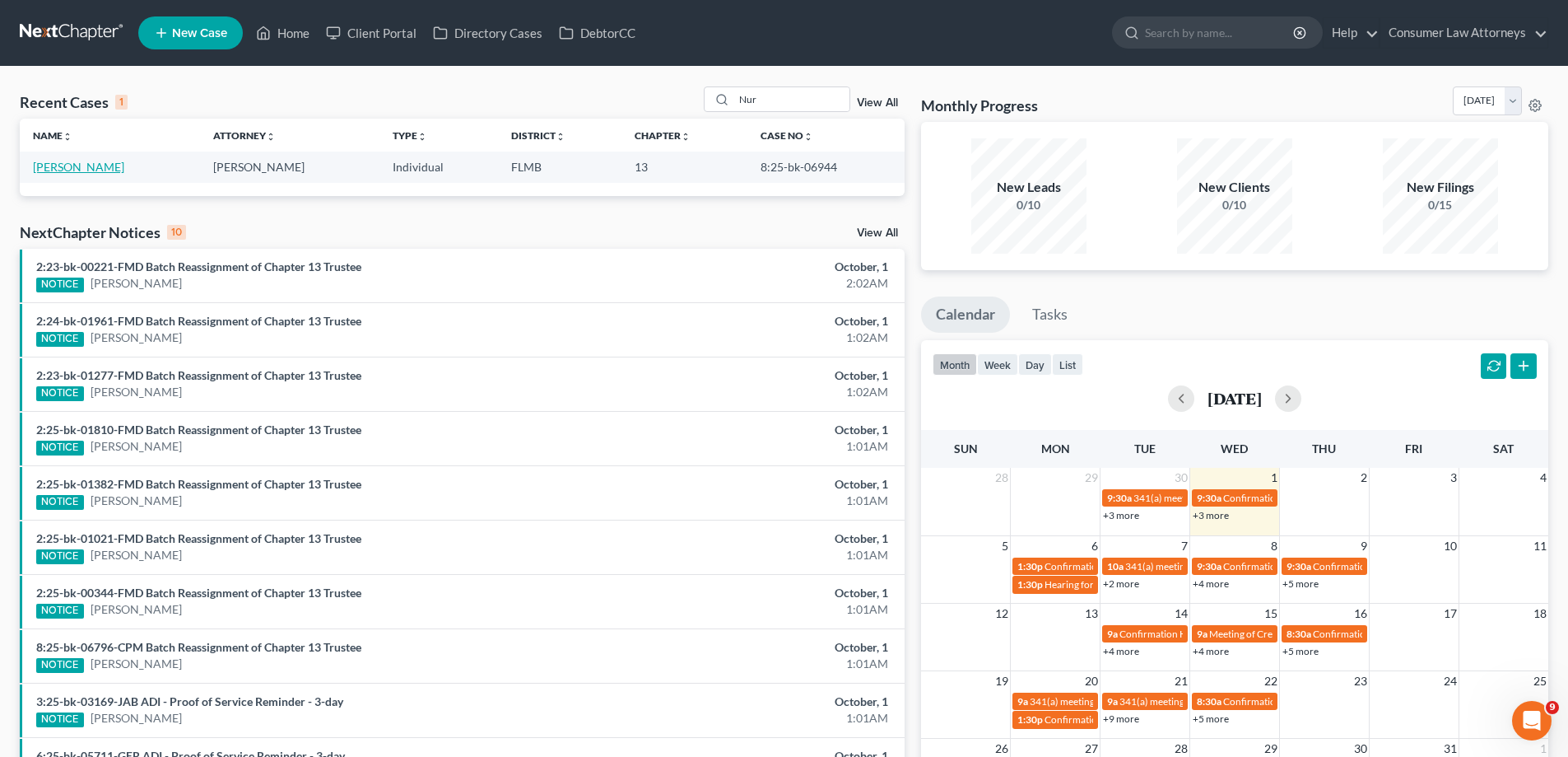
click at [92, 167] on link "[PERSON_NAME]" at bounding box center [78, 167] width 92 height 14
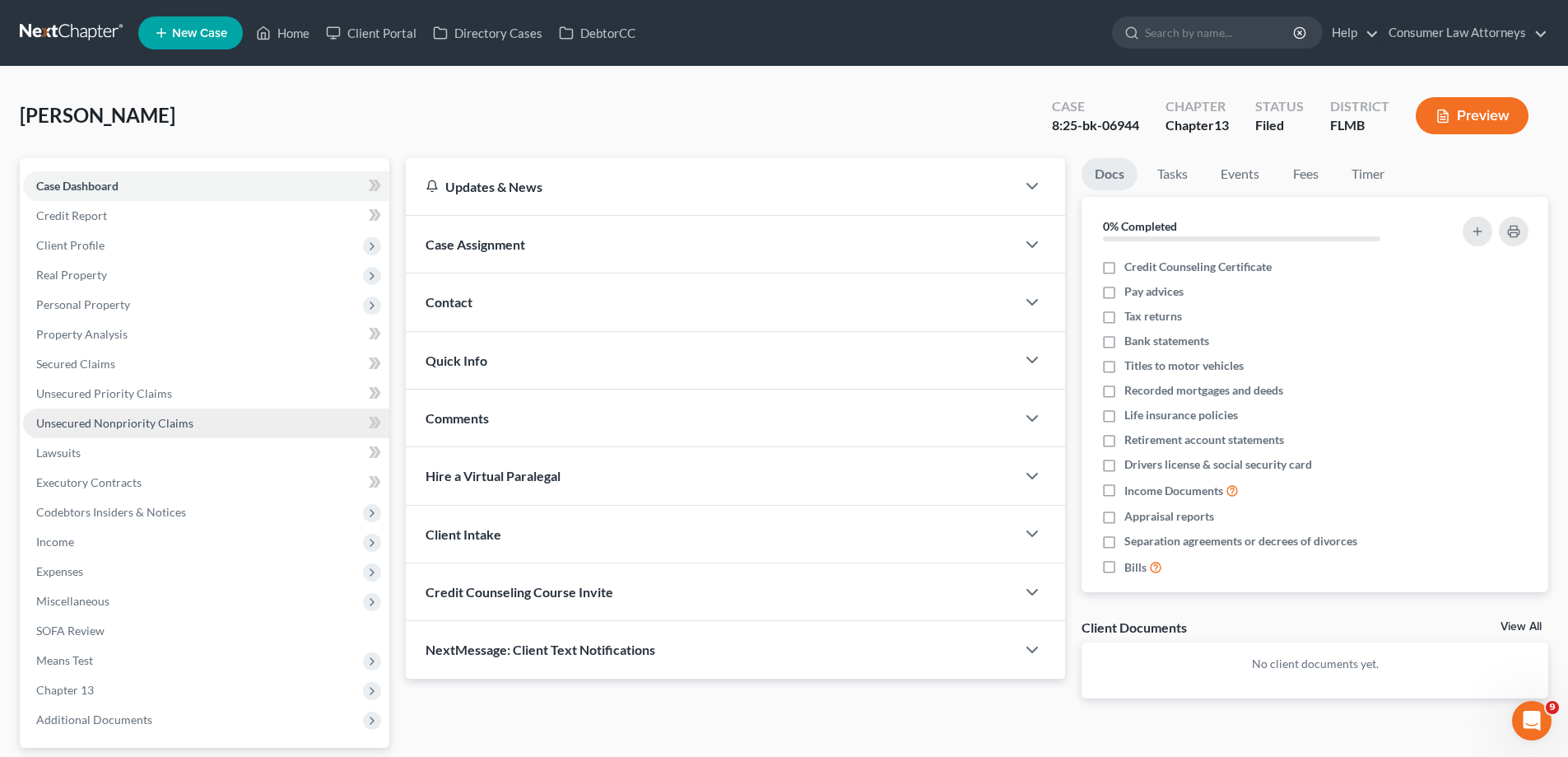
click at [162, 424] on span "Unsecured Nonpriority Claims" at bounding box center [115, 423] width 157 height 14
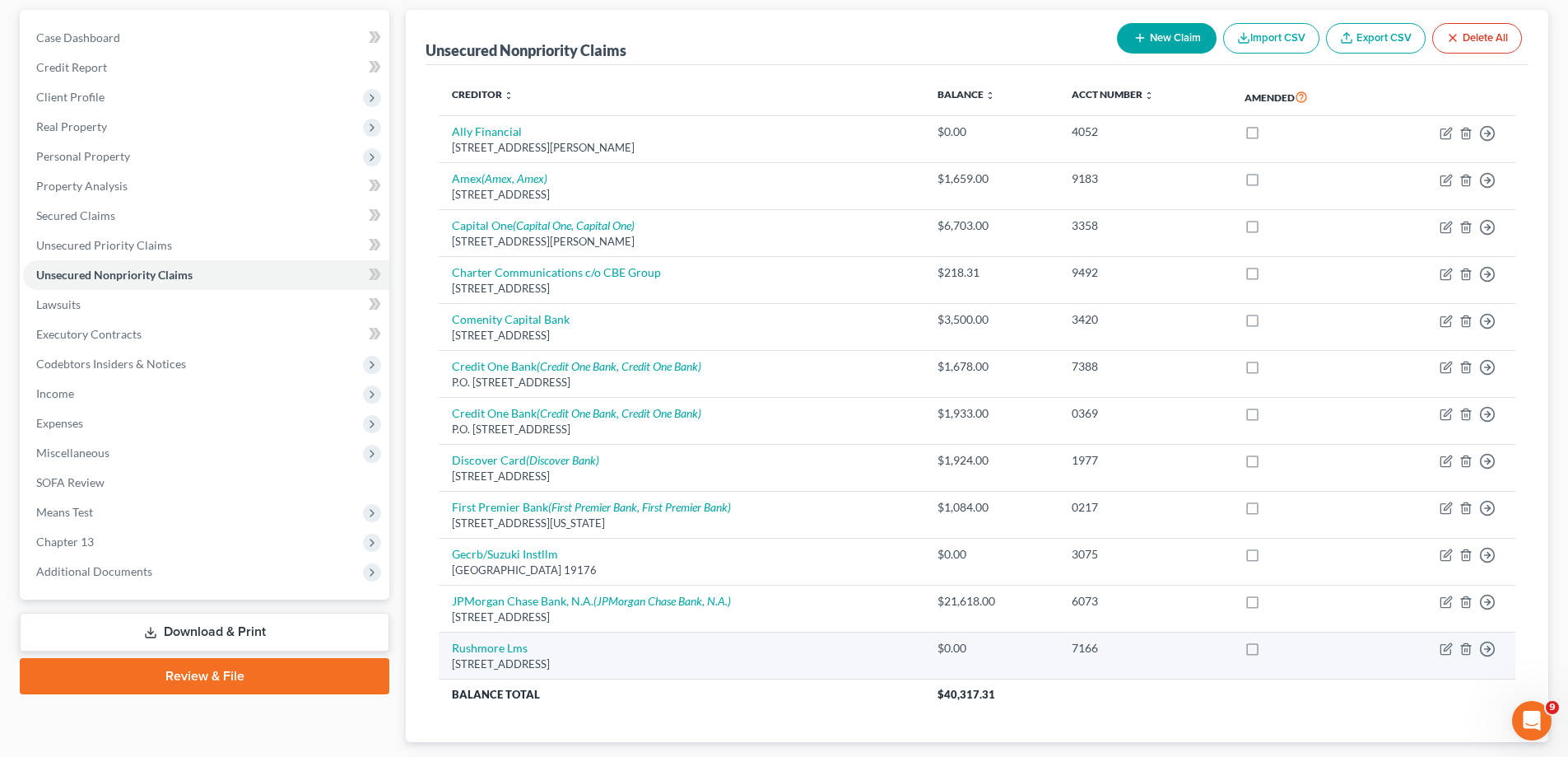
scroll to position [248, 0]
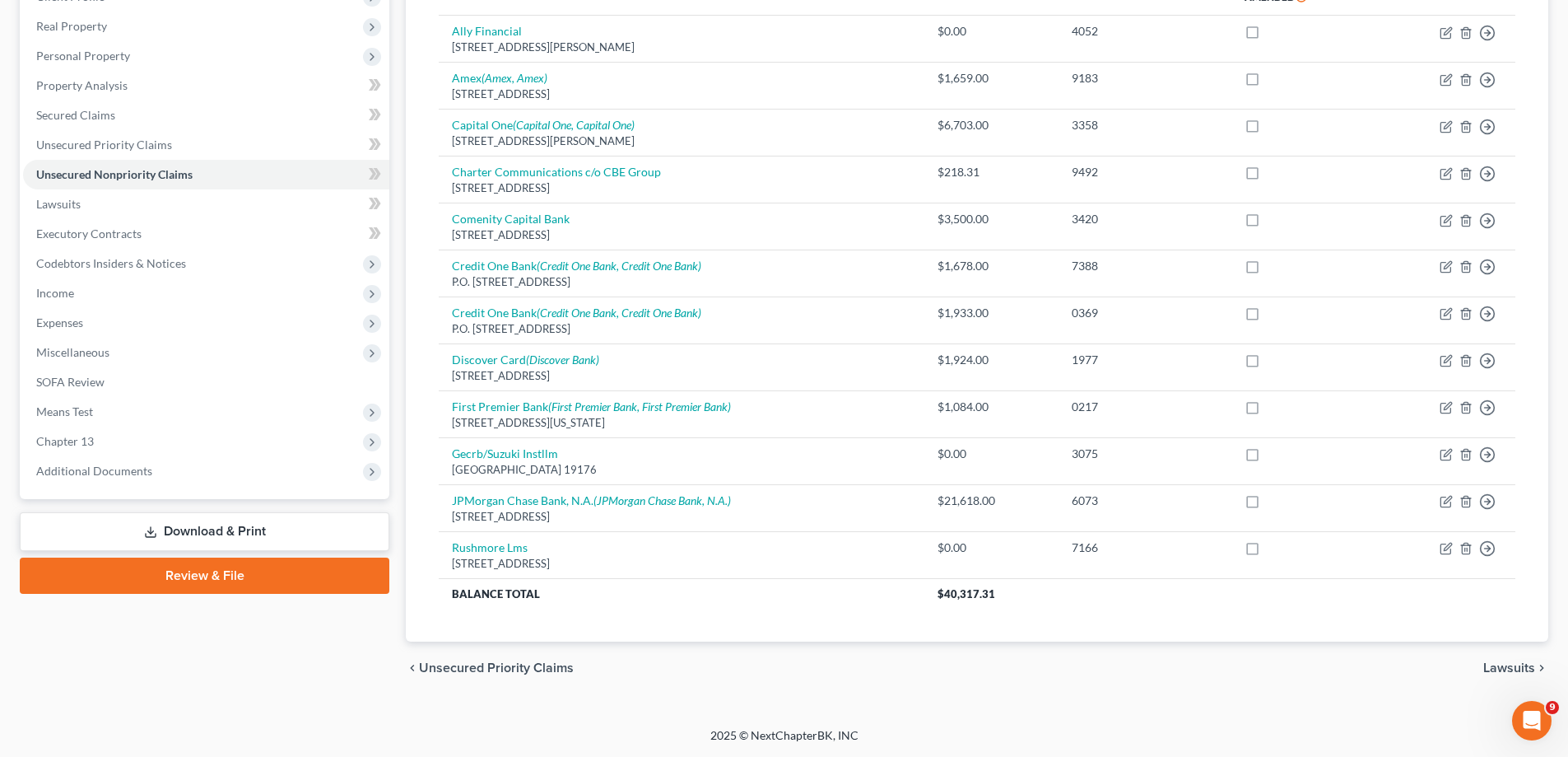
click at [880, 632] on div "Creditor expand_more expand_less unfold_more Balance expand_more expand_less un…" at bounding box center [977, 303] width 1103 height 677
click at [837, 636] on div "Creditor expand_more expand_less unfold_more Balance expand_more expand_less un…" at bounding box center [977, 303] width 1103 height 677
click at [65, 318] on span "Expenses" at bounding box center [59, 322] width 47 height 14
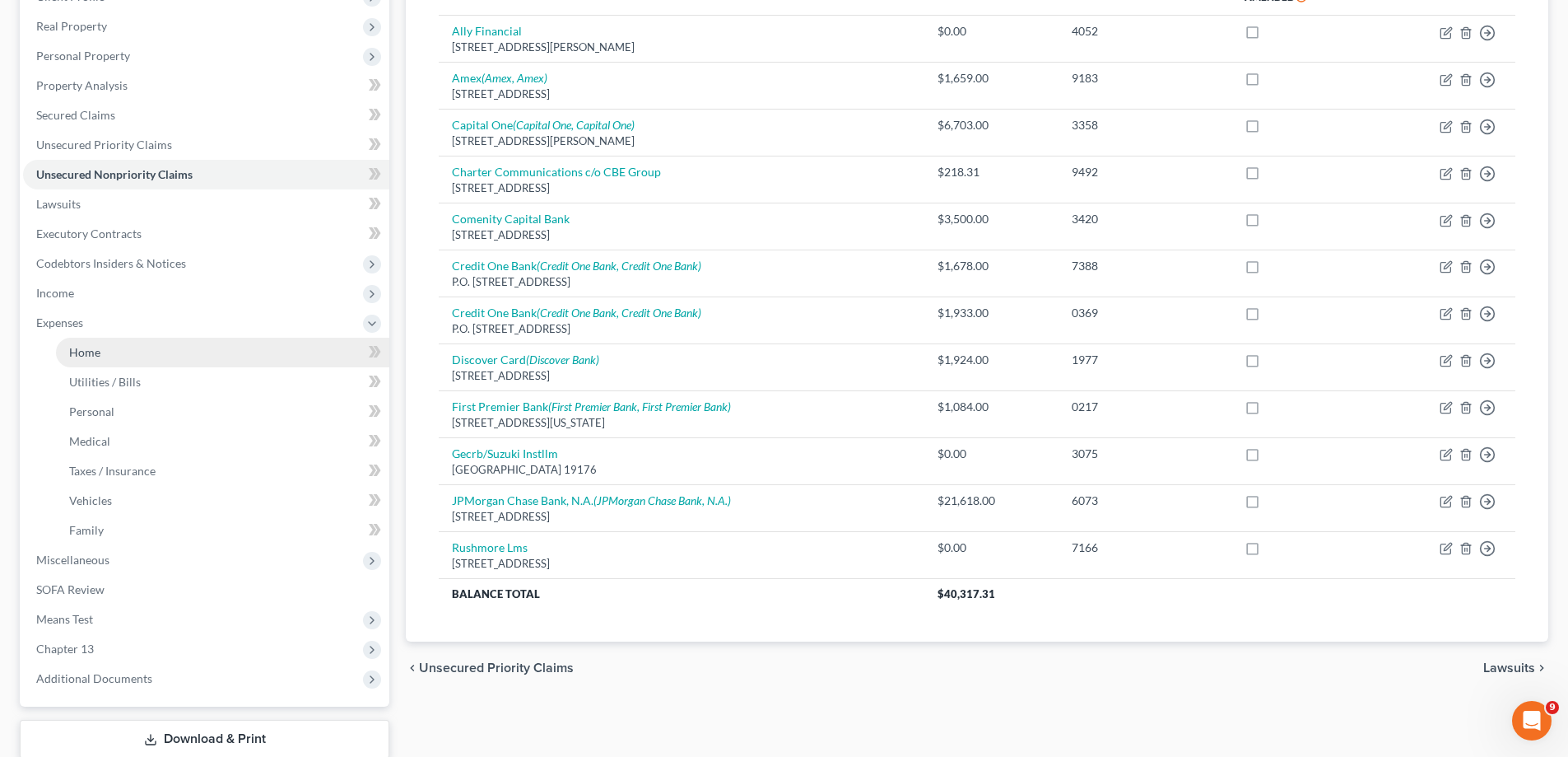
click at [79, 358] on span "Home" at bounding box center [85, 352] width 32 height 14
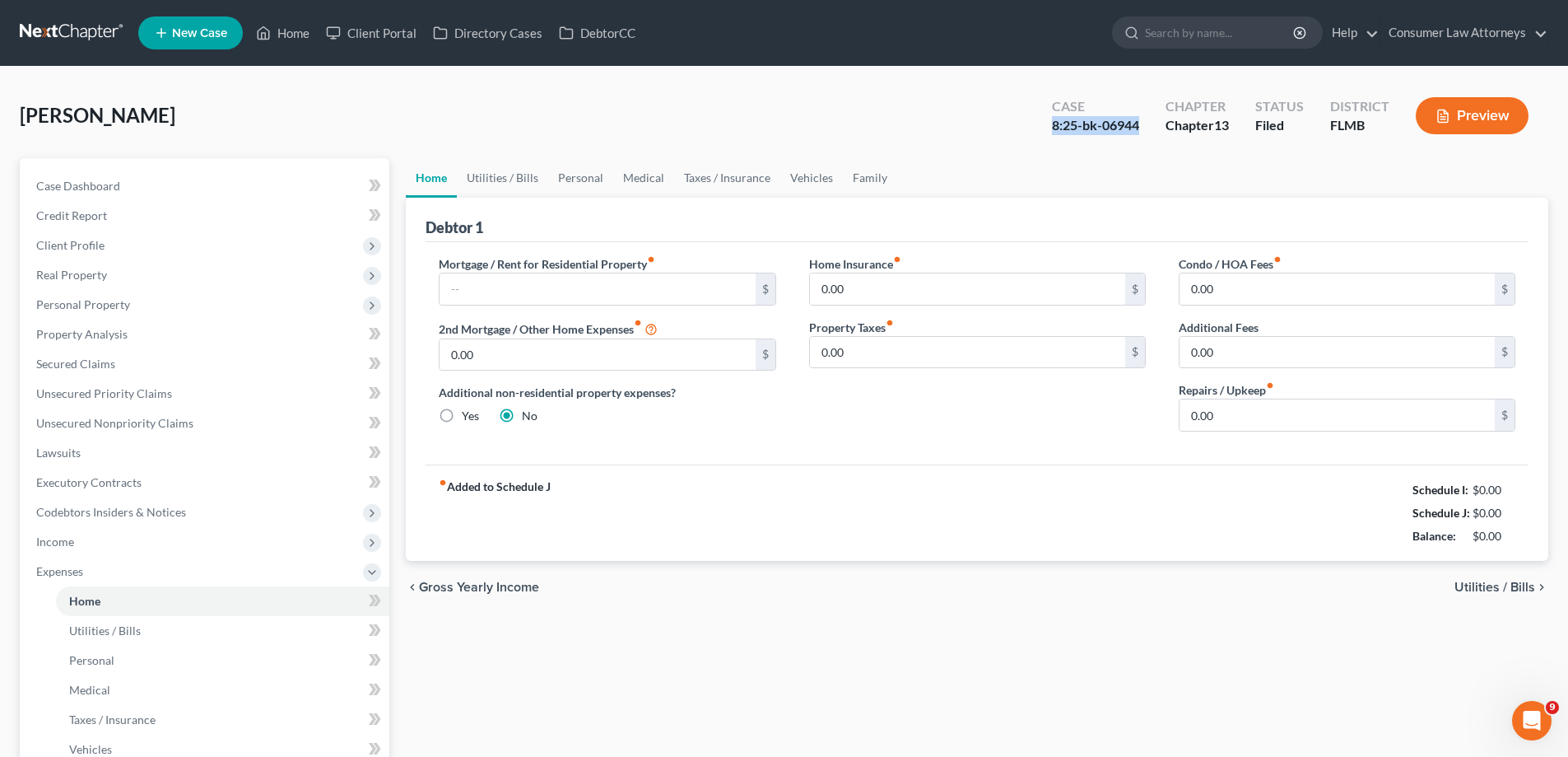
drag, startPoint x: 1137, startPoint y: 122, endPoint x: 1053, endPoint y: 134, distance: 84.9
click at [1048, 134] on div "Case 8:25-bk-06944" at bounding box center [1096, 117] width 114 height 49
copy div "8:25-bk-06944"
